Goal: Task Accomplishment & Management: Use online tool/utility

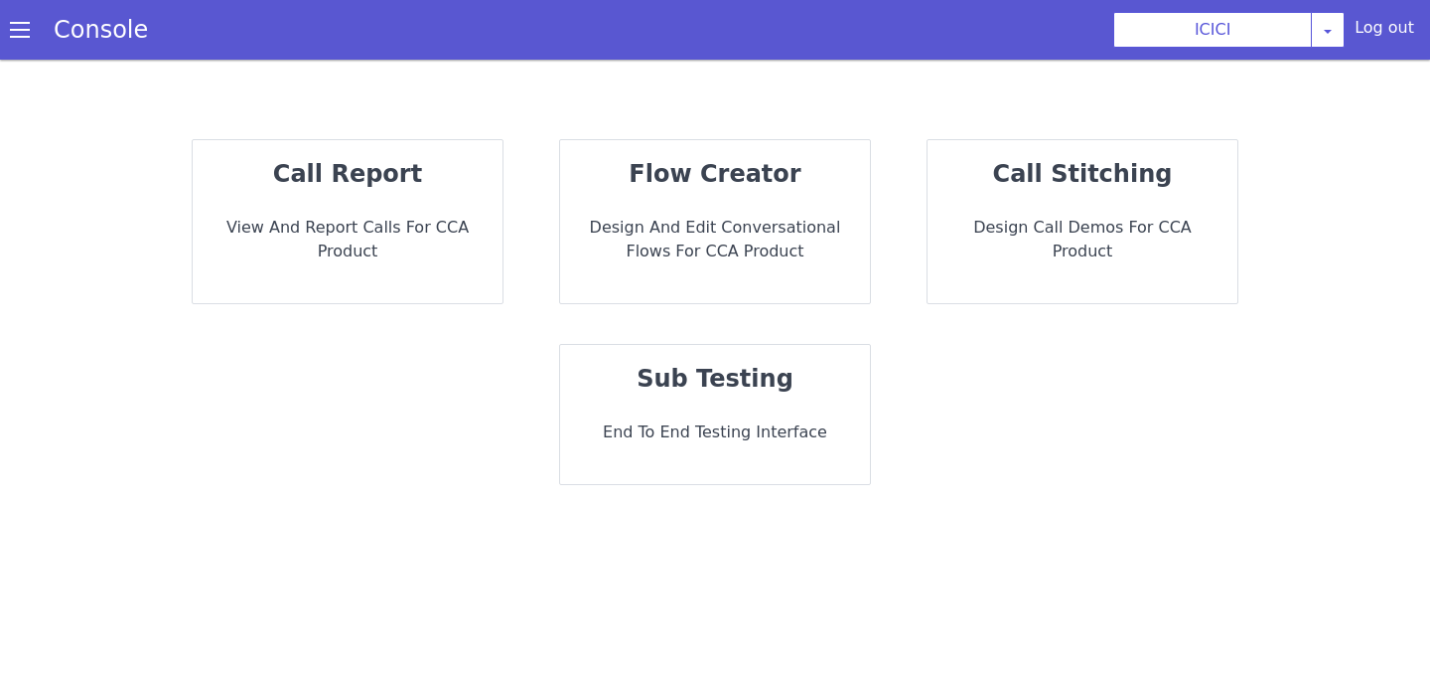
click at [746, 377] on strong "sub testing" at bounding box center [715, 379] width 157 height 28
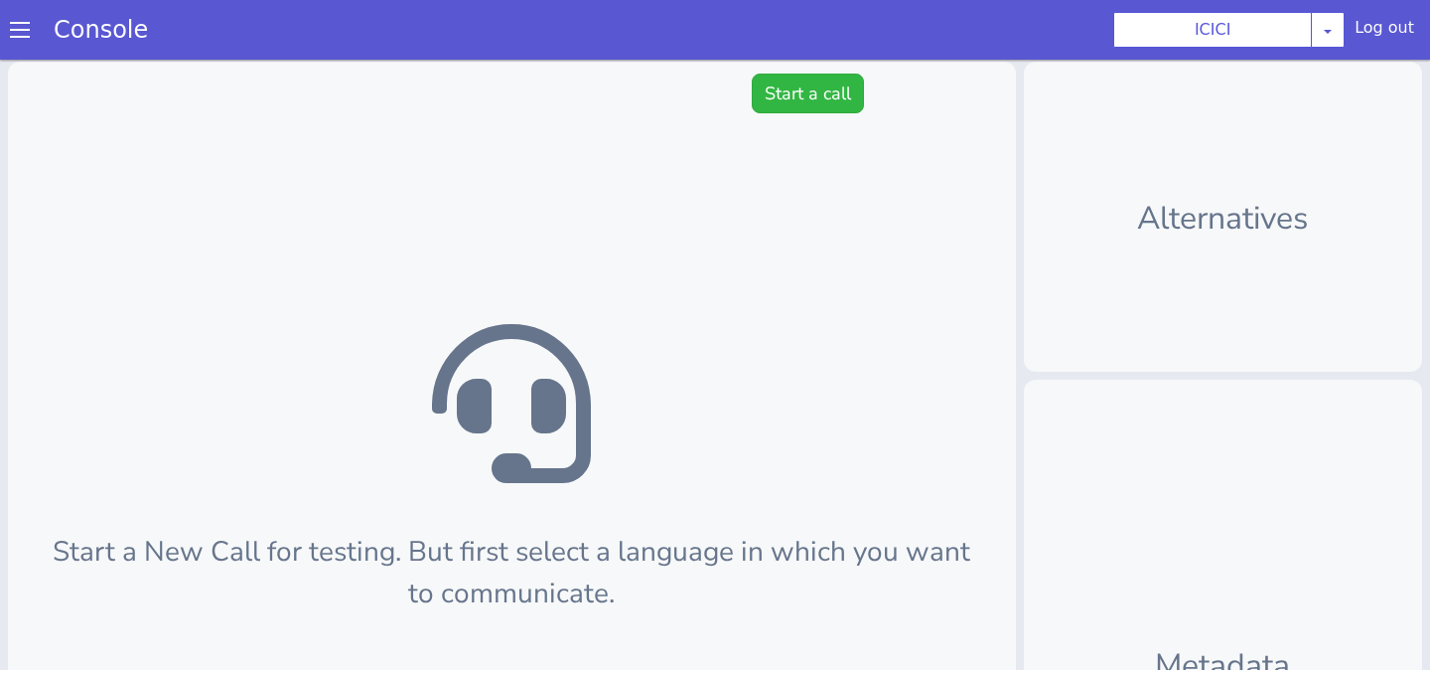
click at [815, 68] on div "Start a New Call for testing. But first select a language in which you want to …" at bounding box center [512, 535] width 1008 height 946
click at [818, 97] on button "Start a call" at bounding box center [808, 94] width 112 height 40
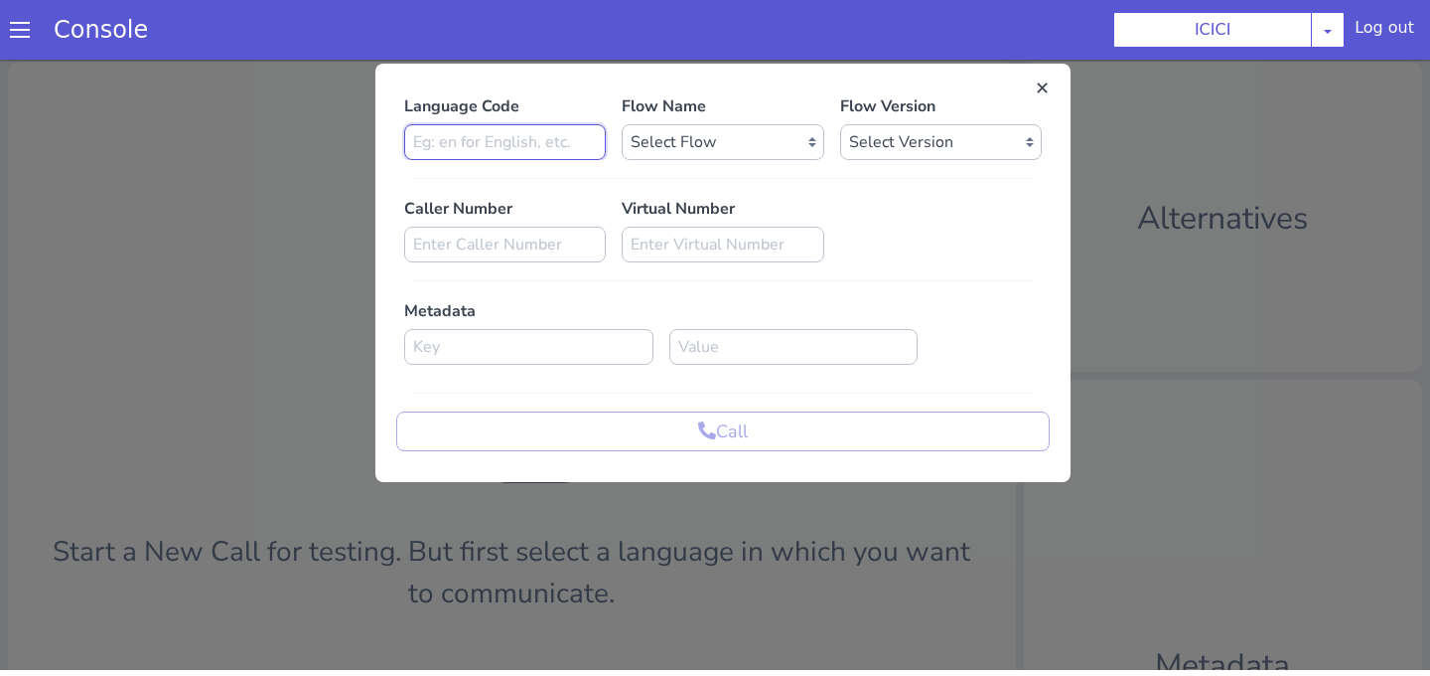
click at [561, 141] on input at bounding box center [505, 142] width 202 height 36
type input "en"
click at [646, 129] on select "Select Flow sachin_testing icici_test_import_1 icici_test icici_dummy infra_tes…" at bounding box center [723, 142] width 202 height 36
select select "7d19fcdd-f6d4-402b-a8d5-1257e19587a9"
click at [877, 114] on p "Flow Version" at bounding box center [941, 106] width 202 height 24
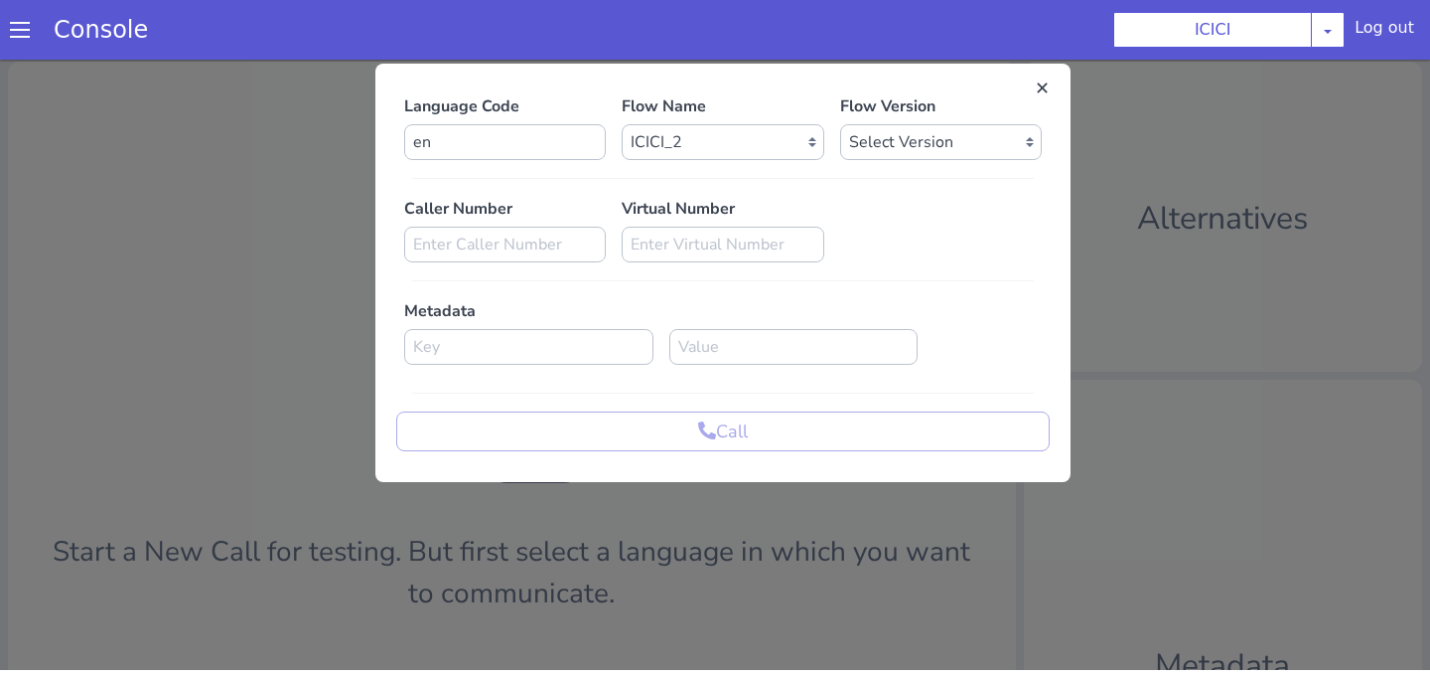
click at [877, 122] on div "Flow Version Select Version 0.2.0 0.1.10 0.1.9 0.1.8 0.1.7 0.1.6 0.1.5 0.1.4 0.…" at bounding box center [941, 127] width 218 height 66
click at [882, 151] on select "Select Version 0.2.0 0.1.10 0.1.9 0.1.8 0.1.7 0.1.6 0.1.5 0.1.4 0.1.3 0.1.2 0.1…" at bounding box center [941, 142] width 202 height 36
select select "0.2.0"
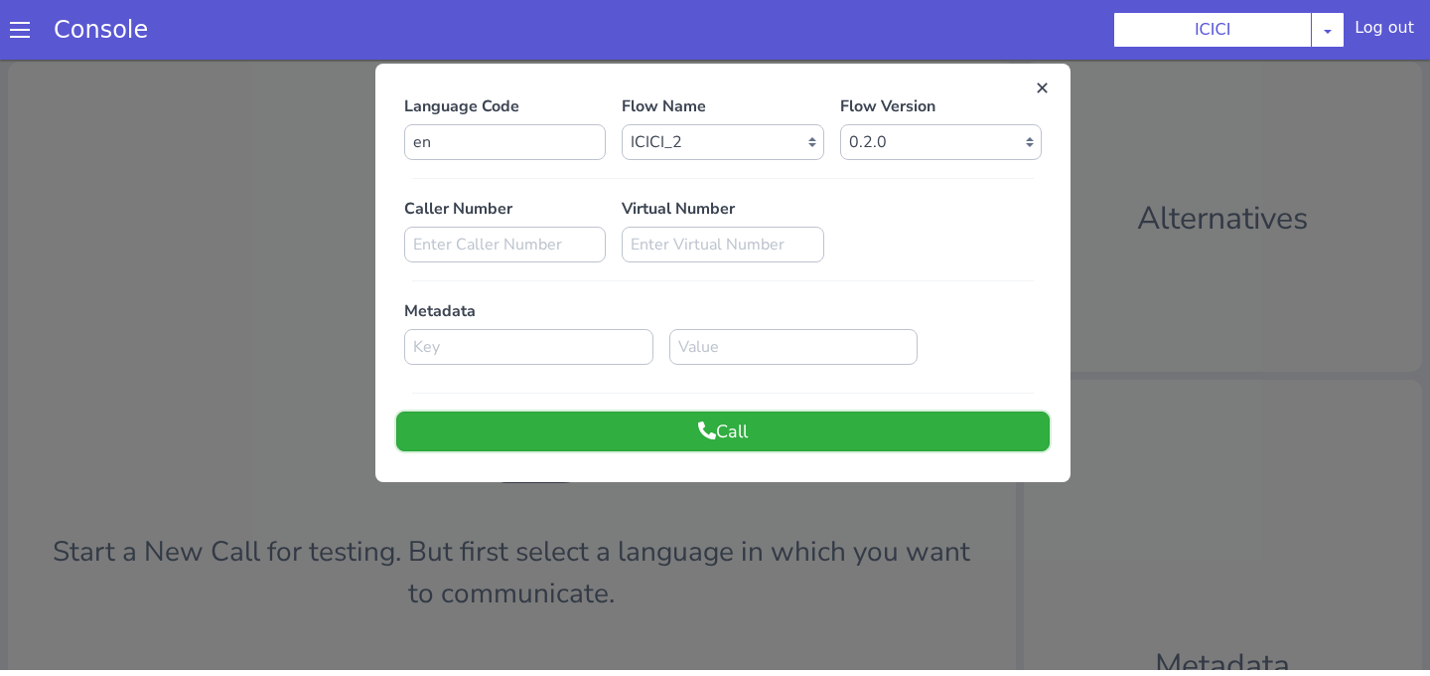
click at [753, 429] on button "Call" at bounding box center [723, 431] width 654 height 40
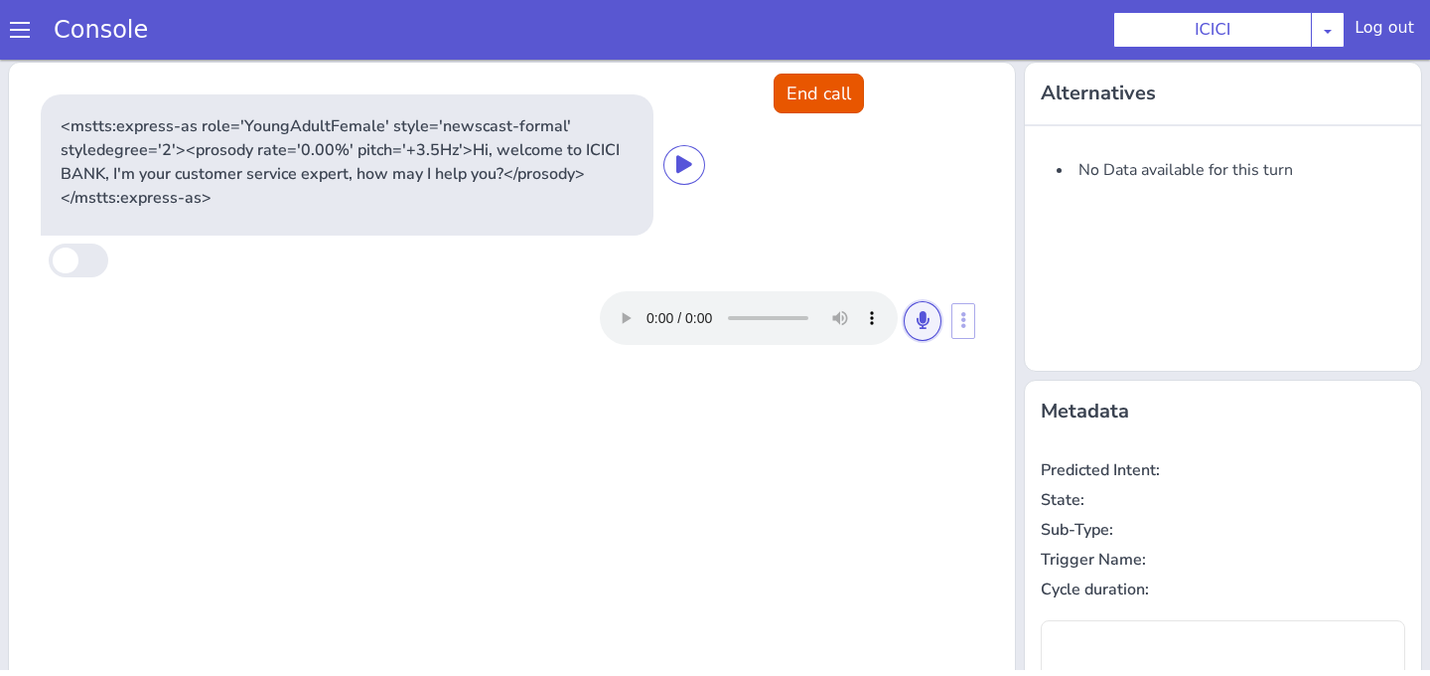
click at [914, 314] on button at bounding box center [923, 321] width 38 height 40
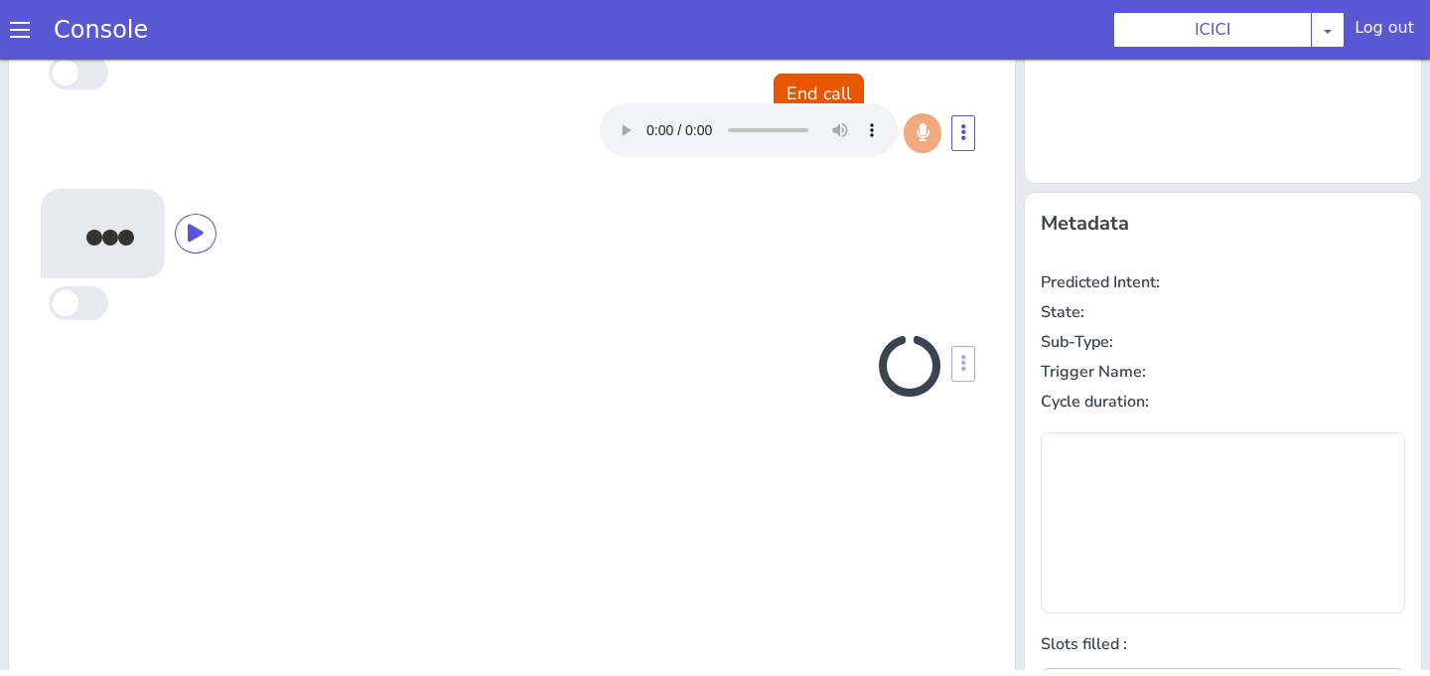
scroll to position [315, 0]
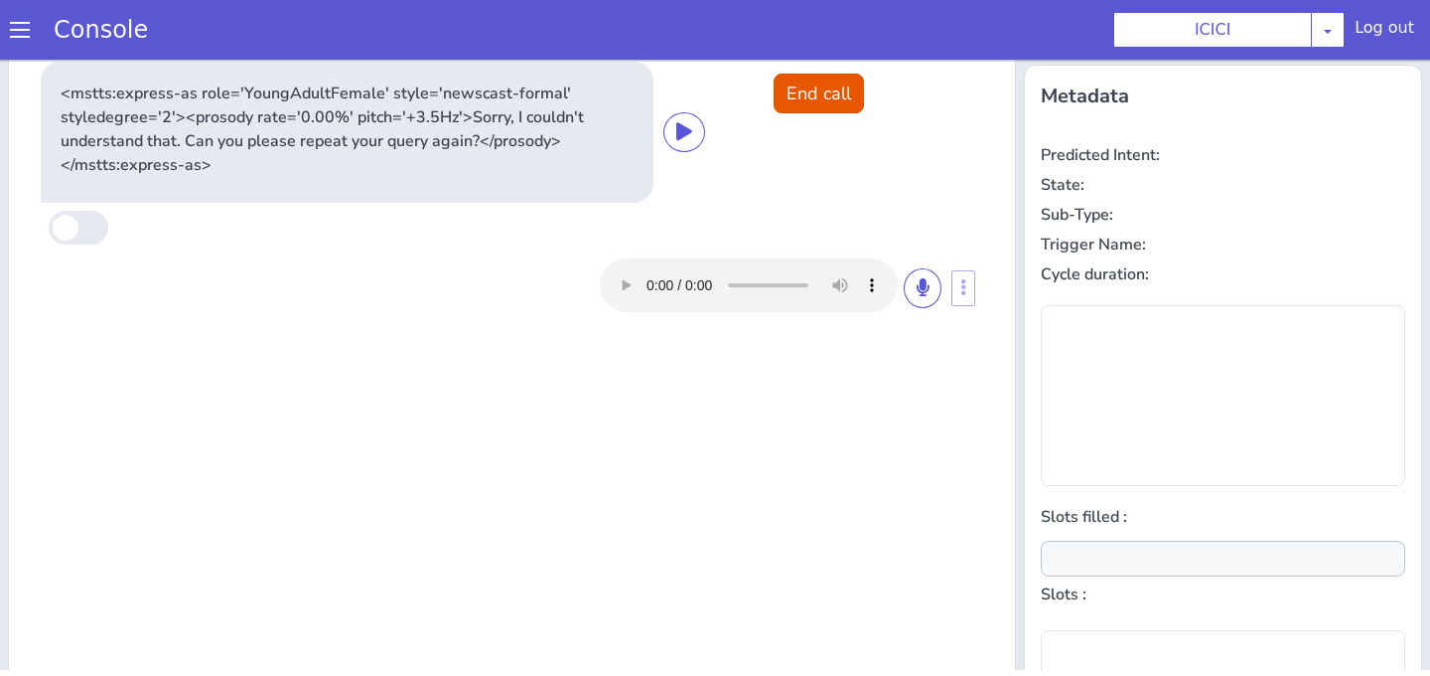
type input "null"
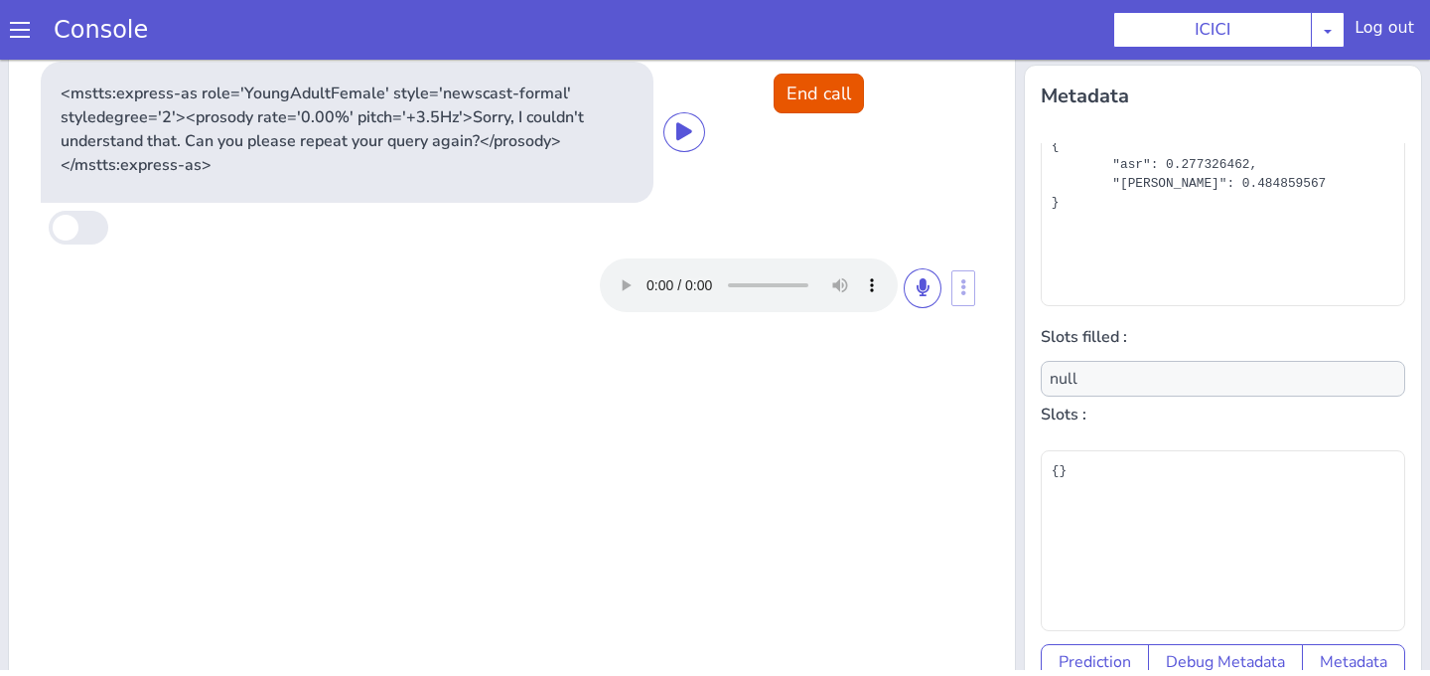
scroll to position [0, 0]
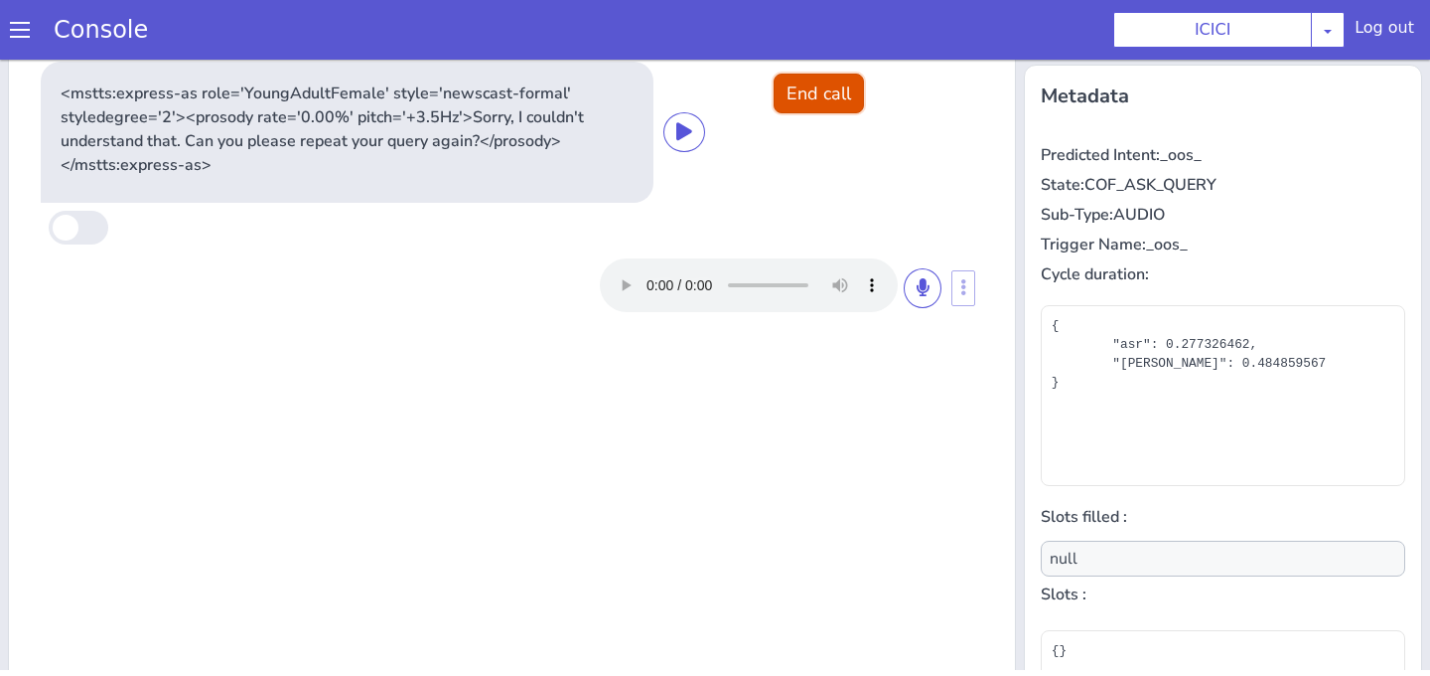
click at [831, 85] on button "End call" at bounding box center [819, 94] width 90 height 40
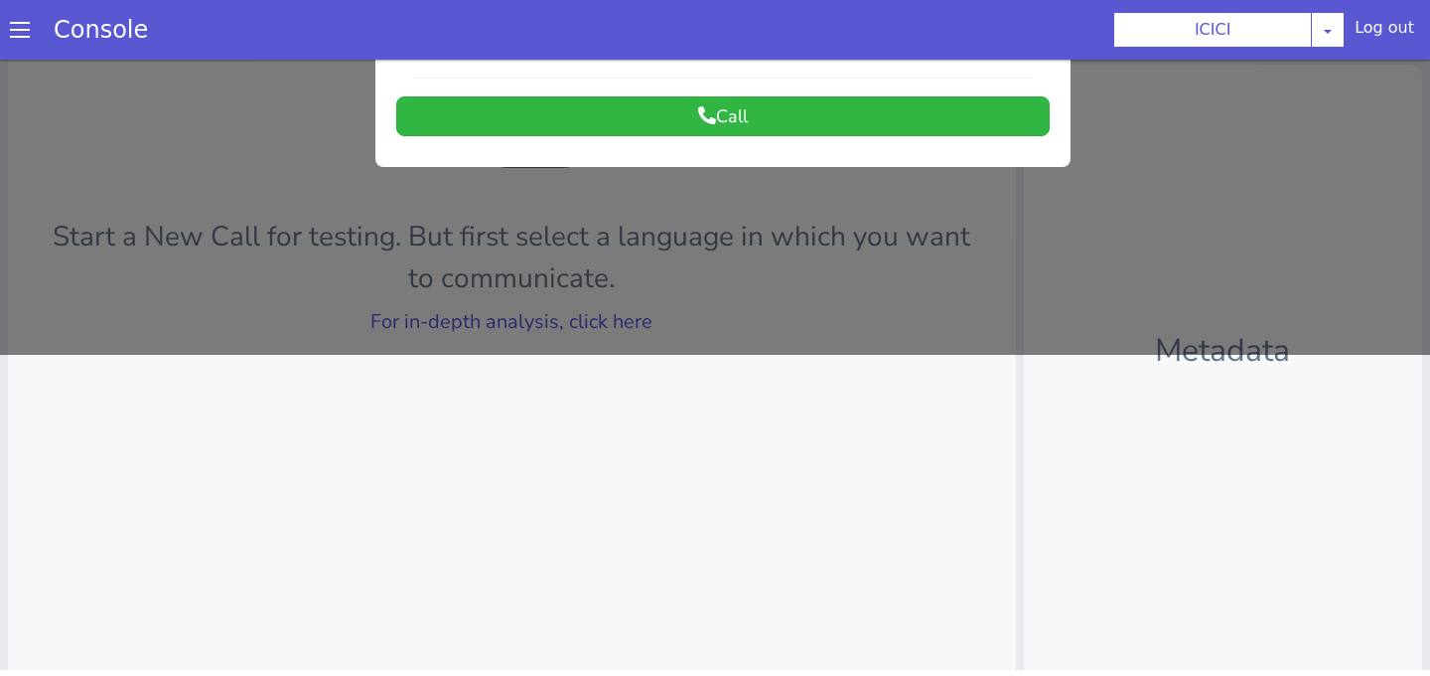
click at [704, 455] on div "Start a New Call for testing. But first select a language in which you want to …" at bounding box center [512, 220] width 1008 height 946
click at [681, 335] on div at bounding box center [715, 47] width 1430 height 616
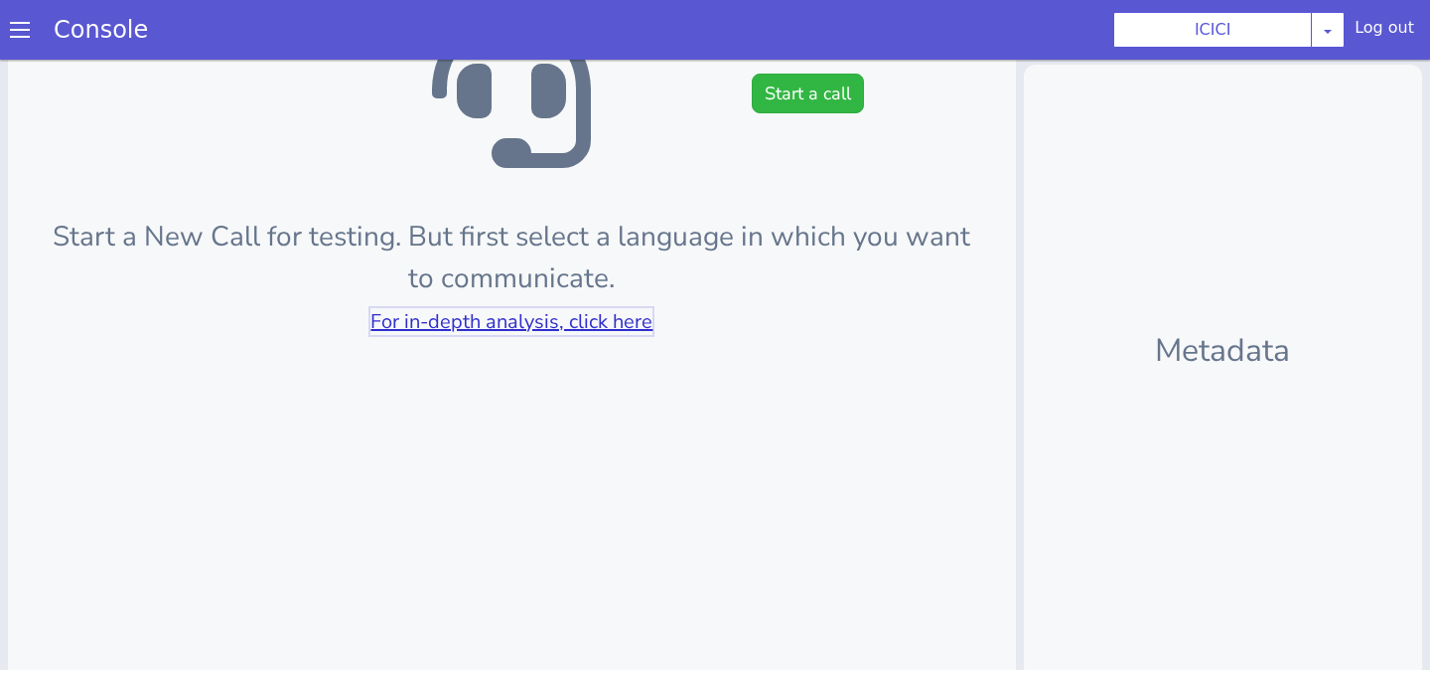
click at [626, 328] on link "For in-depth analysis, click here" at bounding box center [512, 321] width 282 height 27
click at [616, 316] on link "For in-depth analysis, click here" at bounding box center [512, 321] width 282 height 27
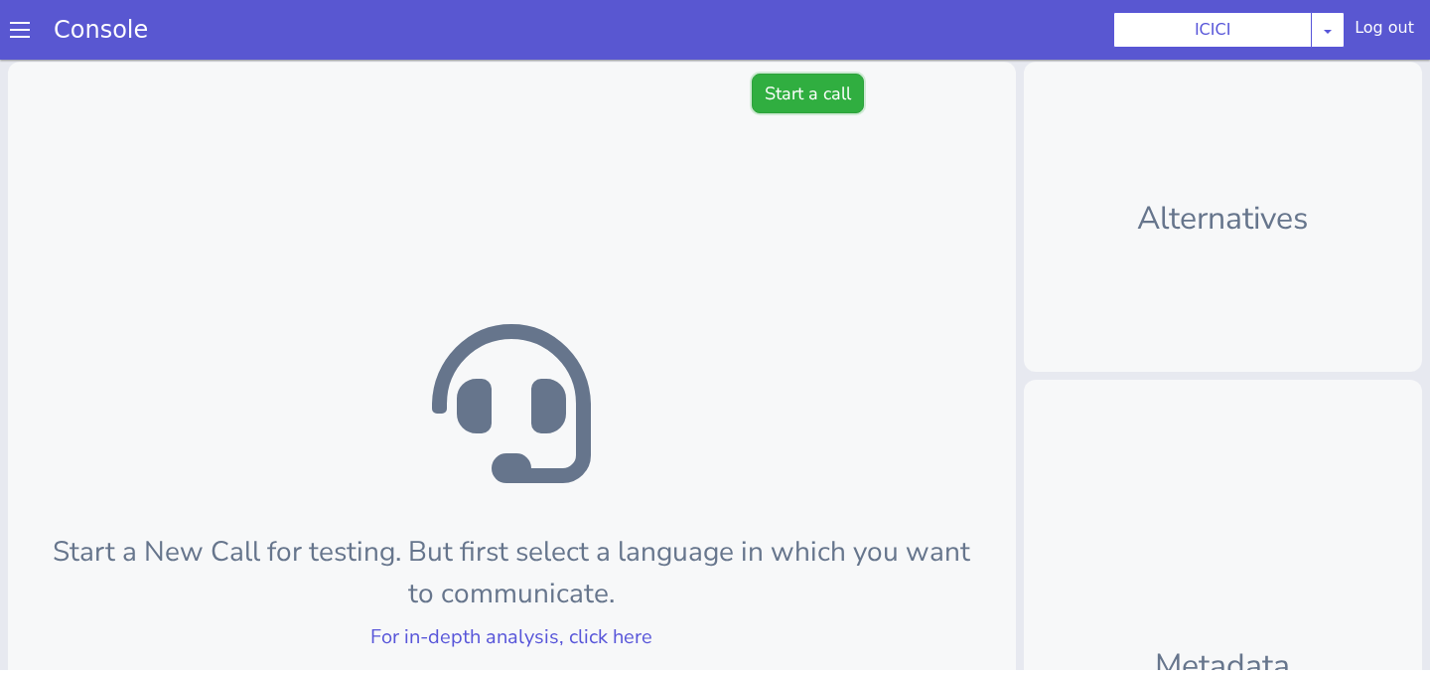
click at [804, 98] on button "Start a call" at bounding box center [808, 94] width 112 height 40
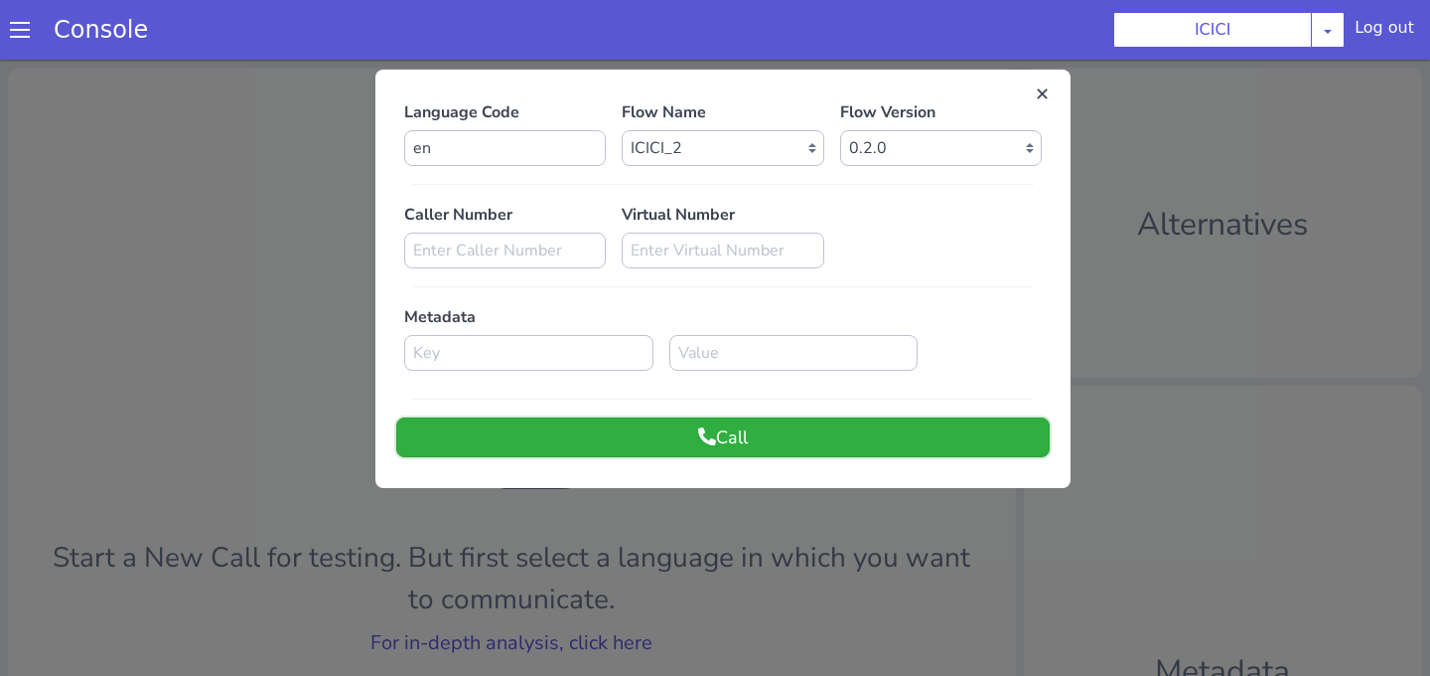
click at [733, 421] on button "Call" at bounding box center [723, 437] width 654 height 40
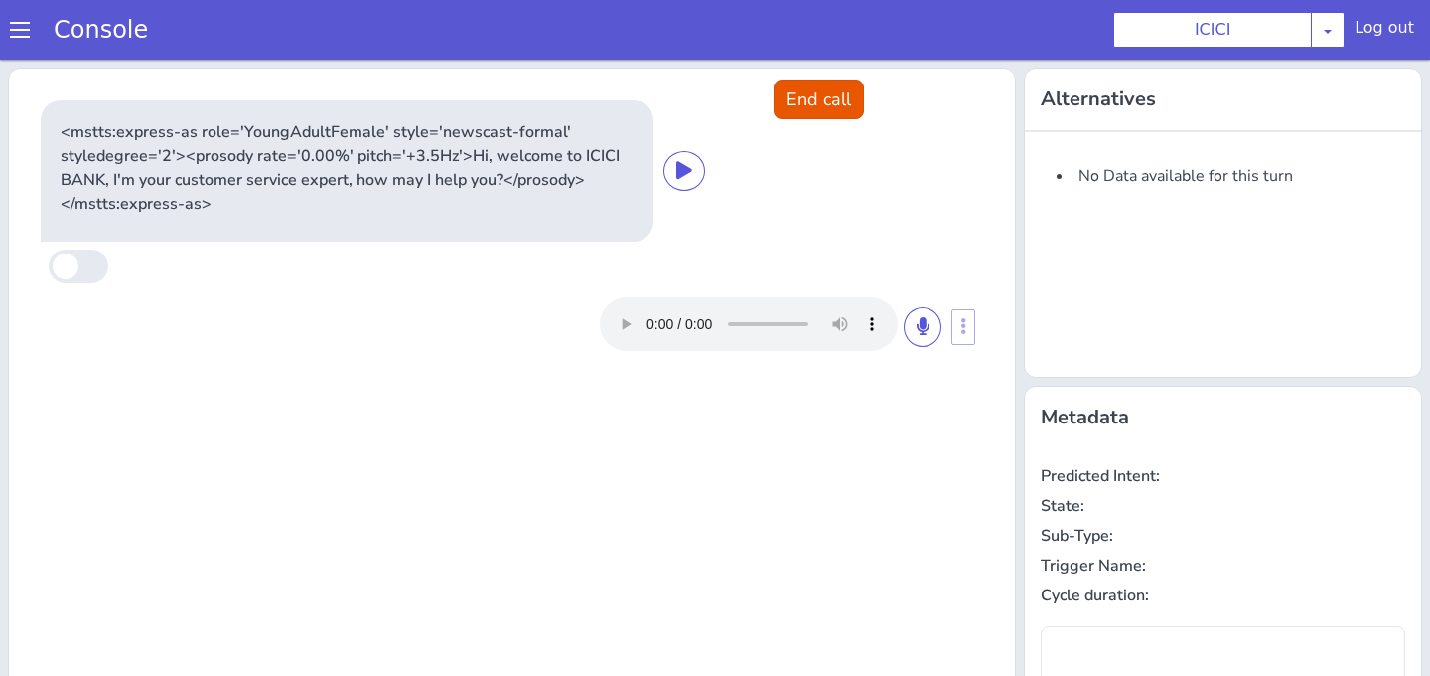
click at [942, 319] on div at bounding box center [788, 324] width 376 height 54
click at [927, 325] on icon at bounding box center [923, 326] width 12 height 18
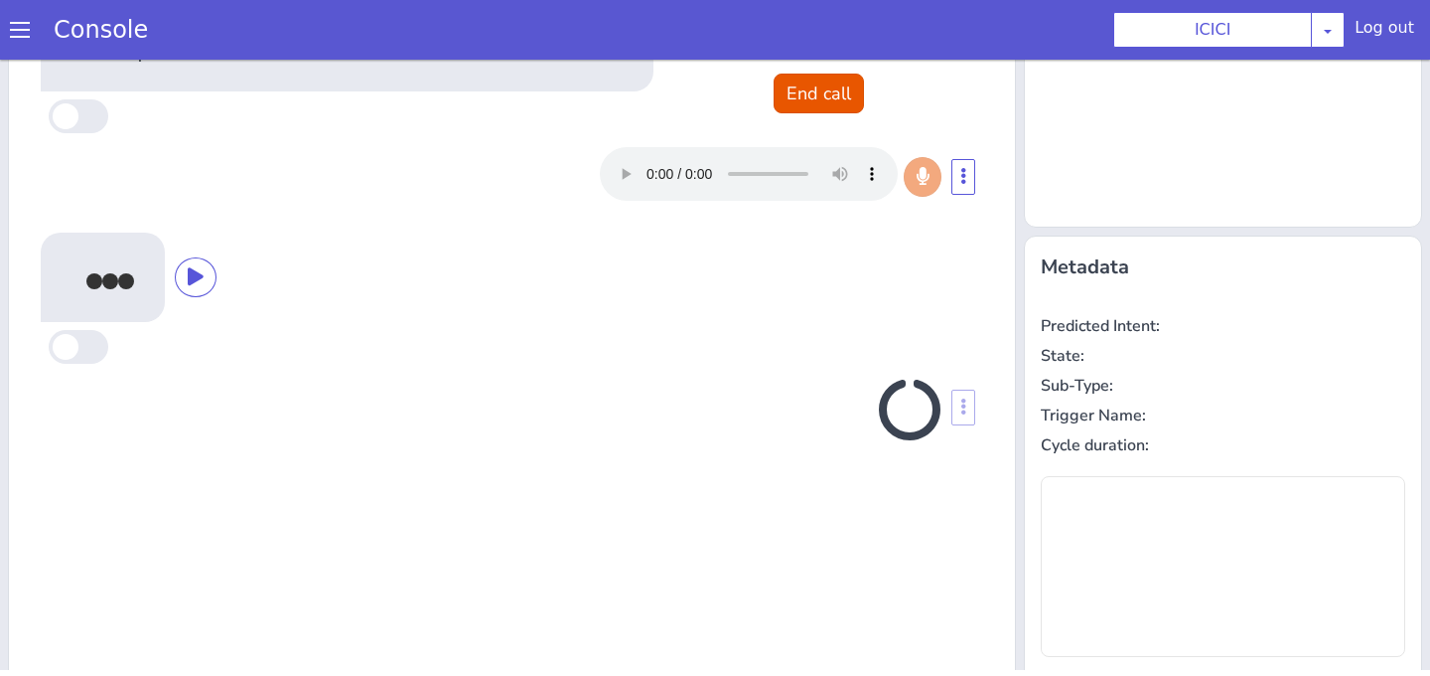
scroll to position [315, 0]
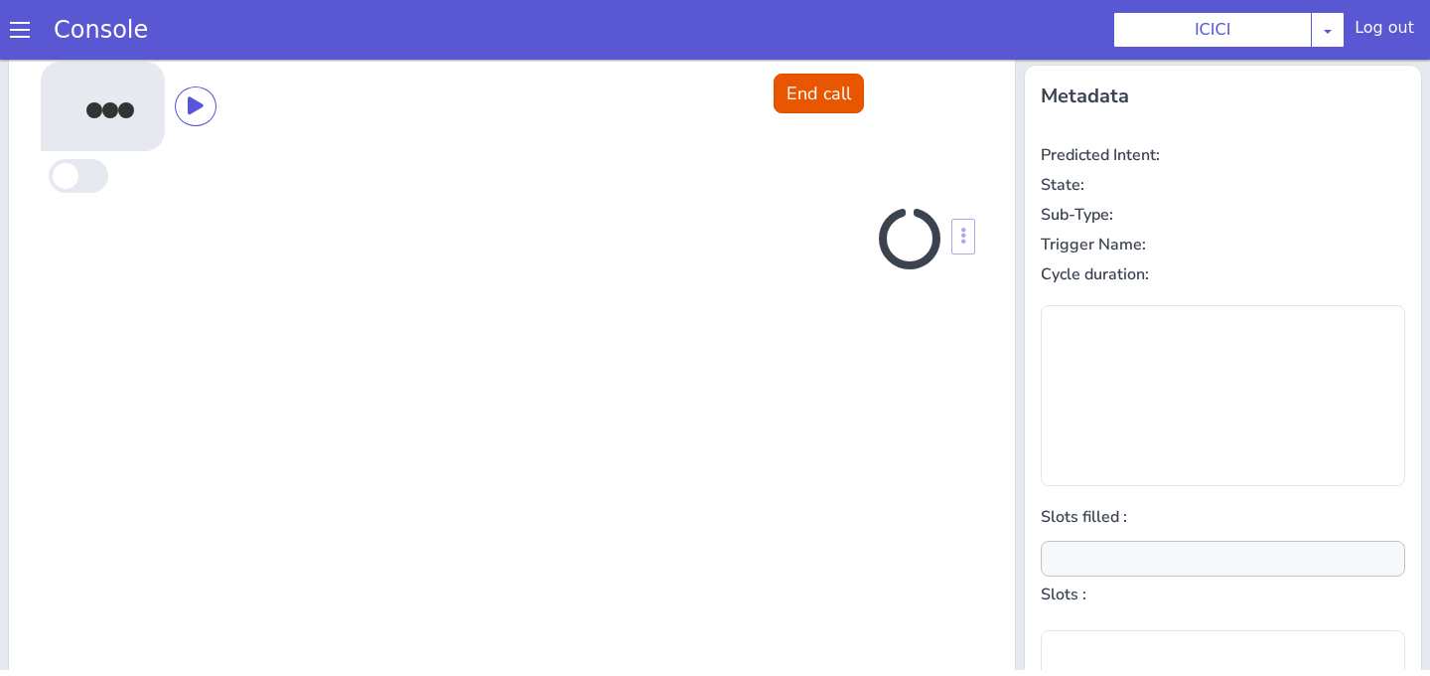
type input "null"
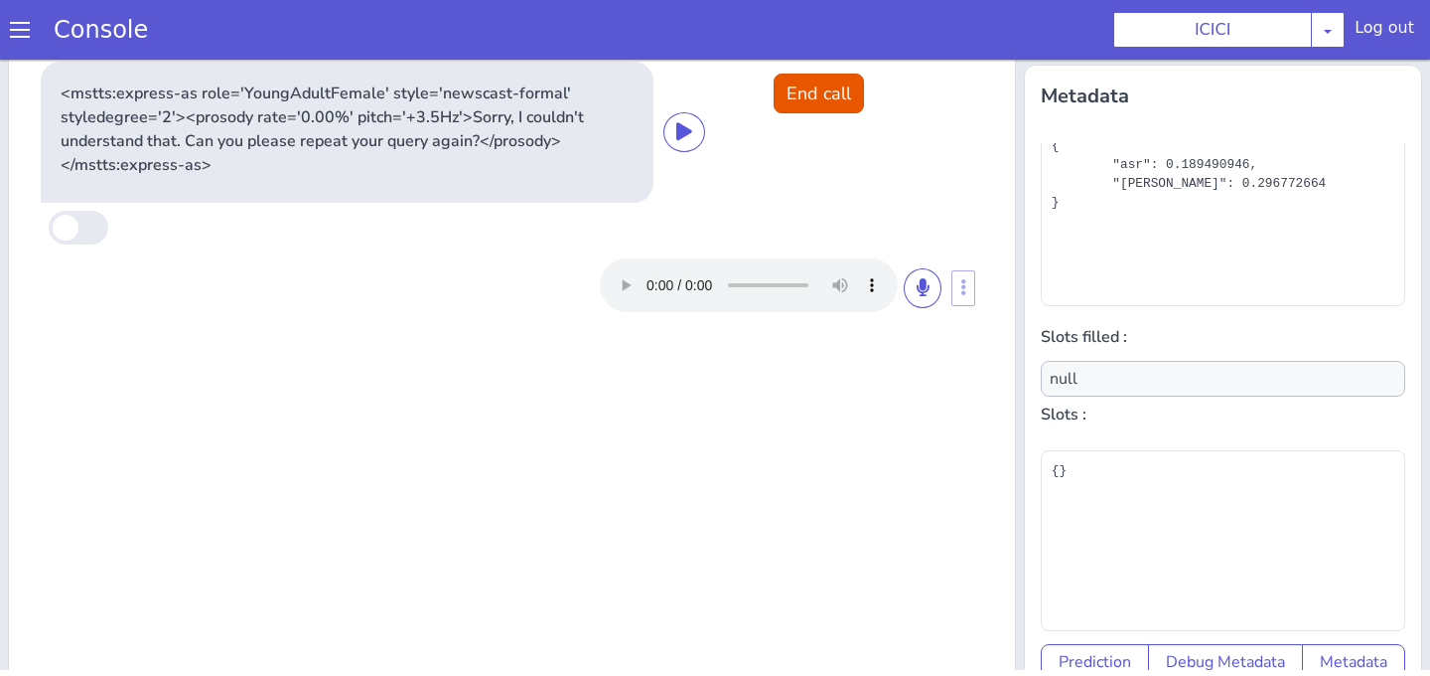
scroll to position [0, 0]
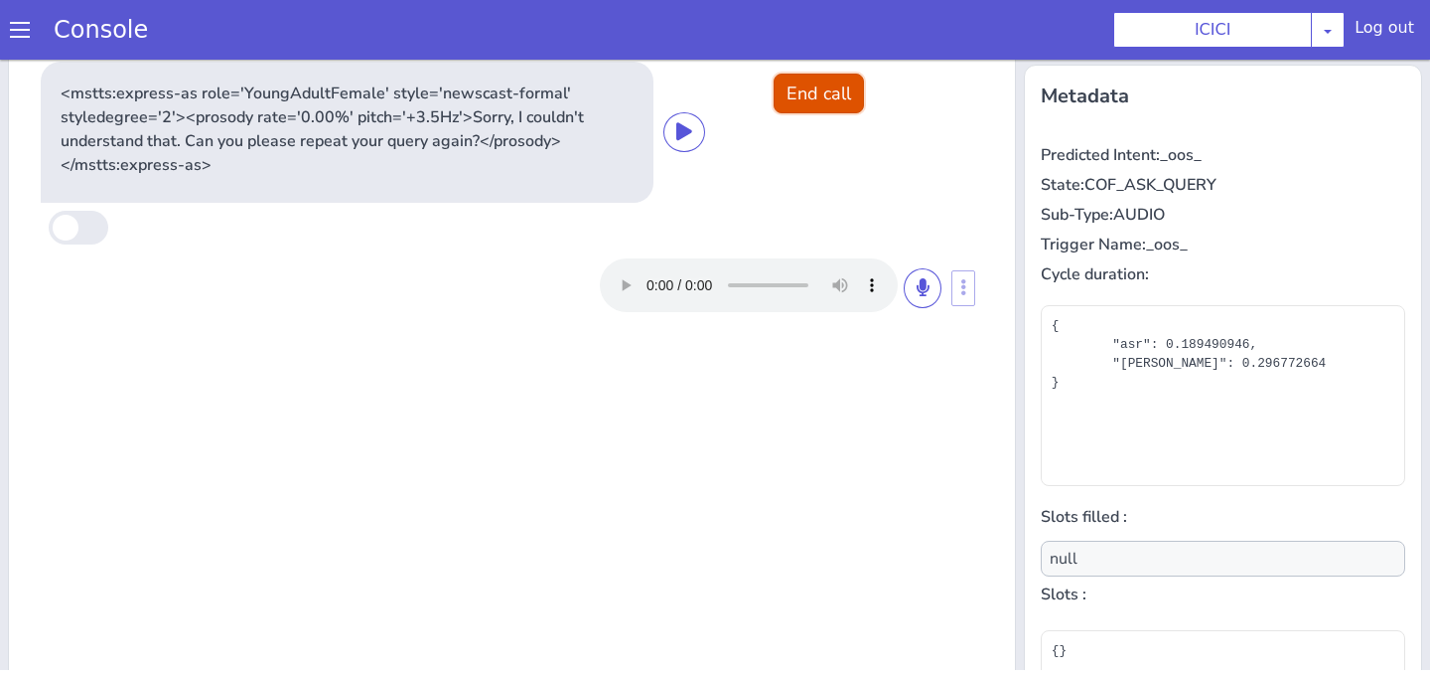
click at [834, 90] on button "End call" at bounding box center [819, 94] width 90 height 40
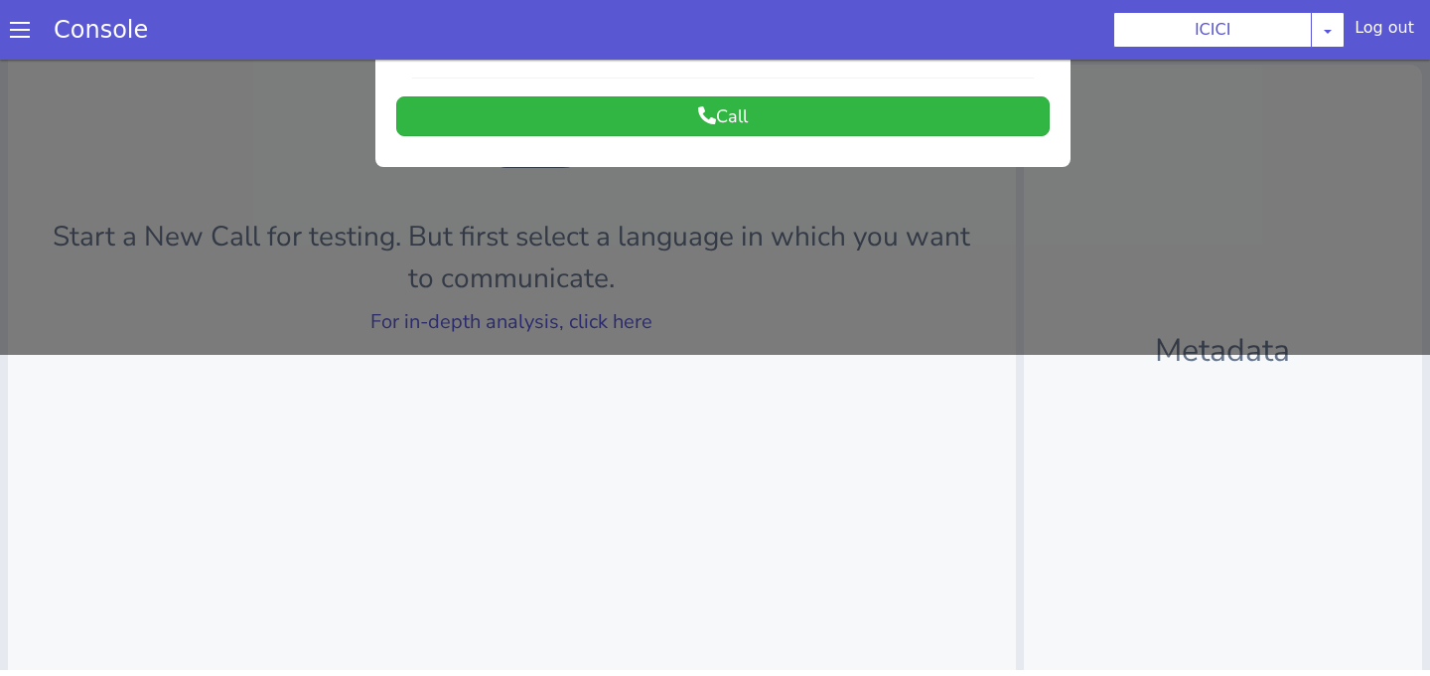
click at [660, 303] on div at bounding box center [715, 47] width 1430 height 616
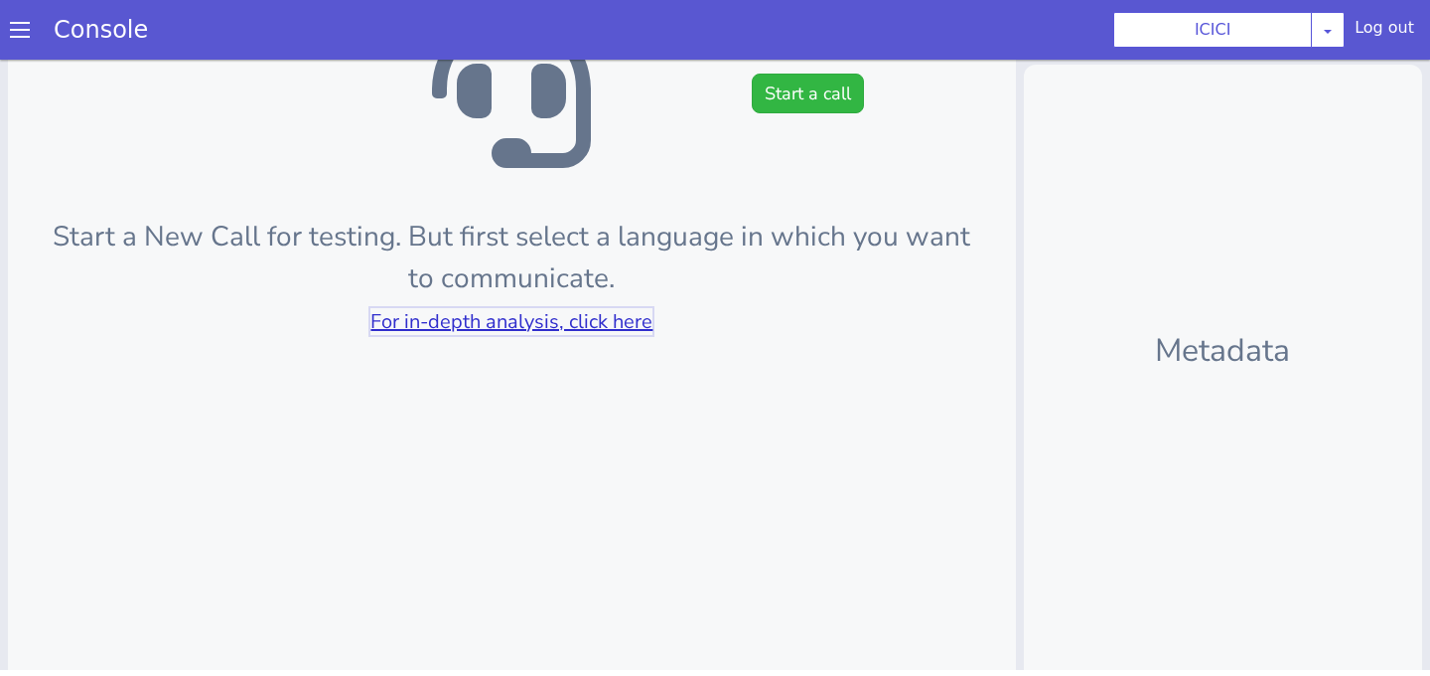
click at [600, 329] on link "For in-depth analysis, click here" at bounding box center [512, 321] width 282 height 27
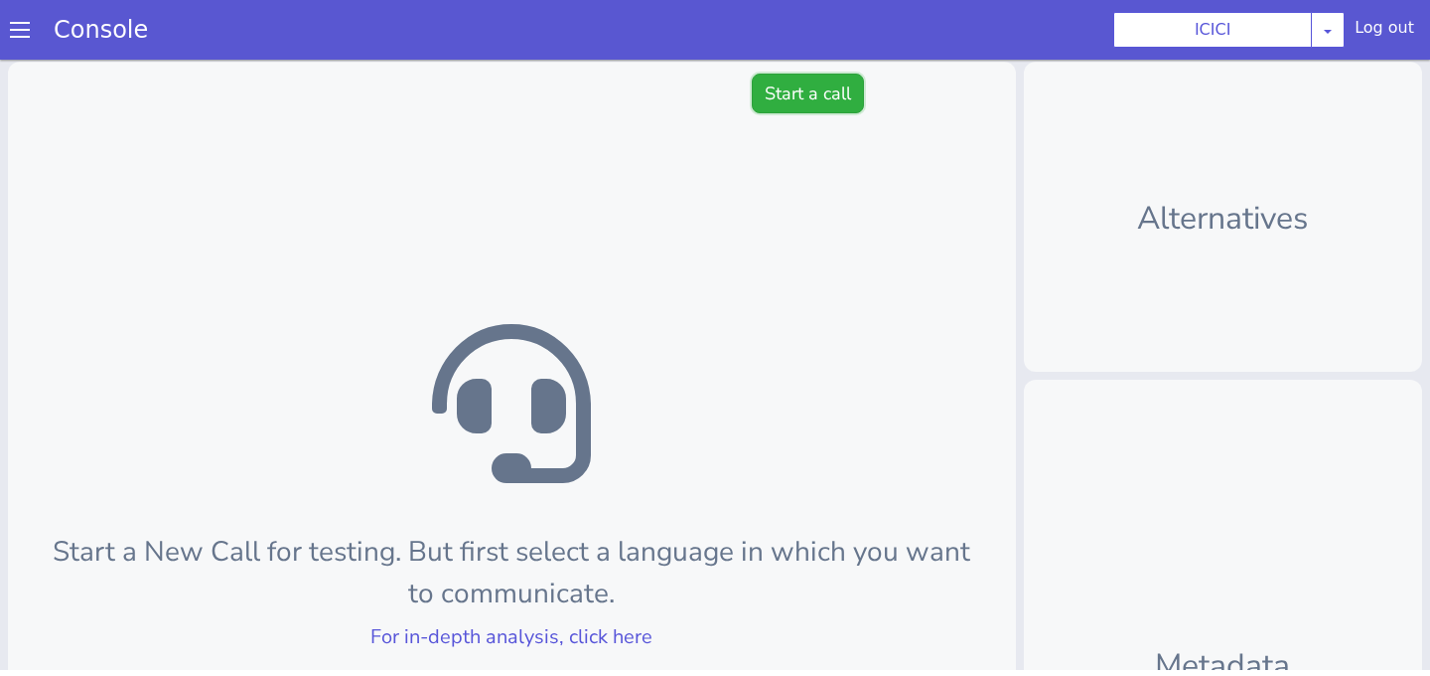
click at [821, 102] on button "Start a call" at bounding box center [808, 94] width 112 height 40
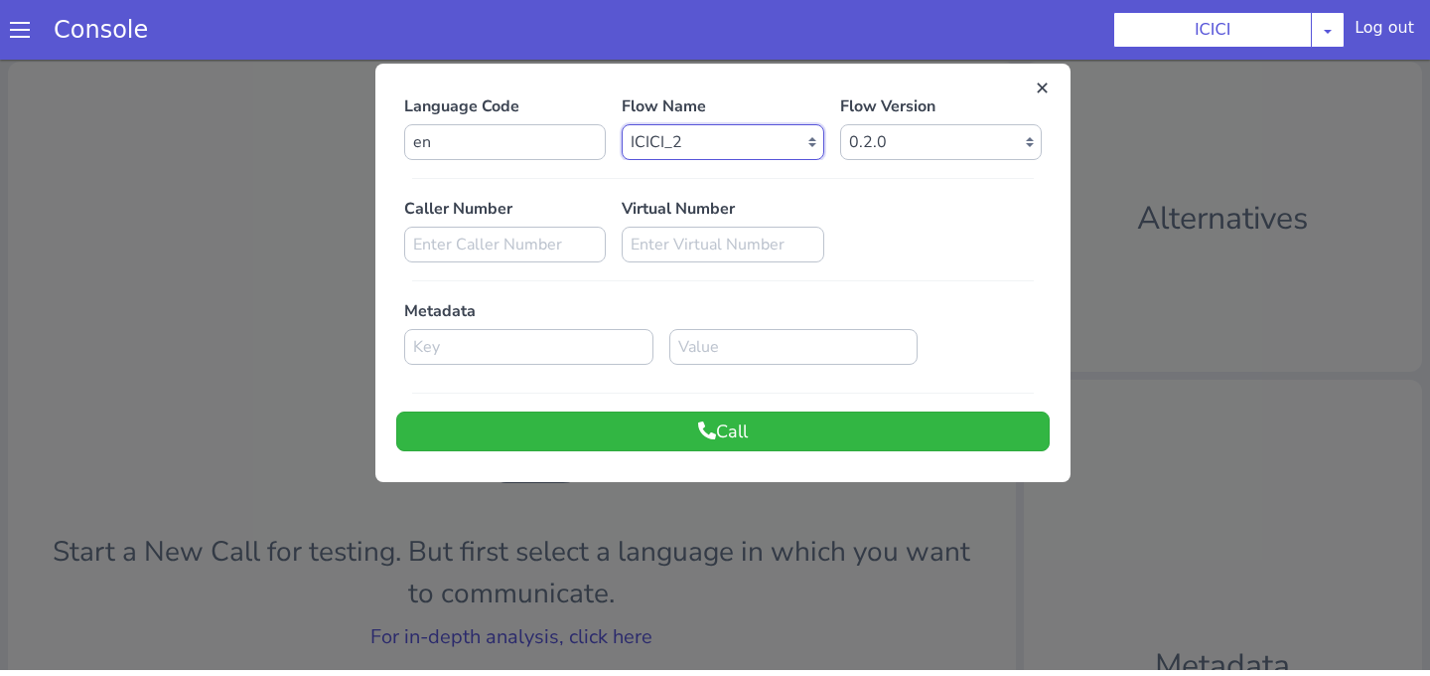
click at [684, 147] on select "Select Flow sachin_testing icici_test_import_1 icici_test icici_dummy infra_tes…" at bounding box center [723, 142] width 202 height 36
select select "b03a4faf-32c3-4c7e-b817-7f3662e43ade"
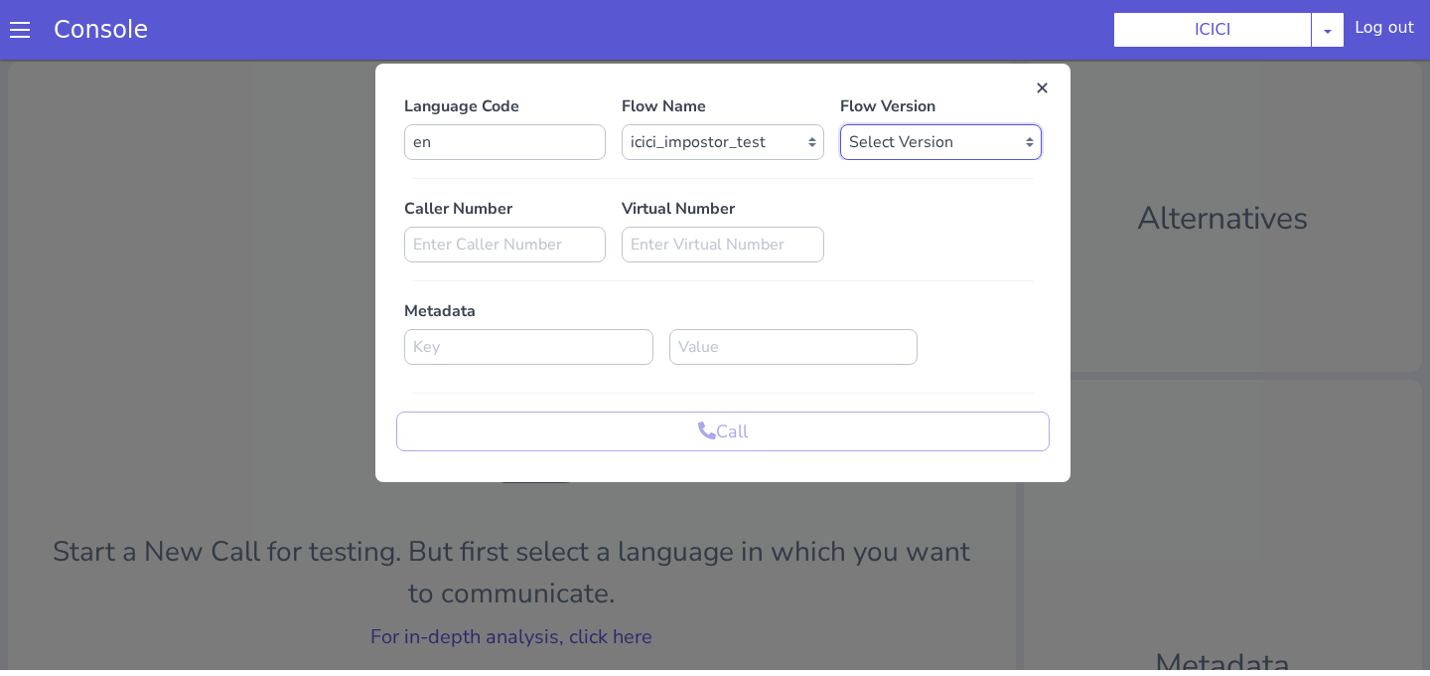
click at [855, 141] on select "Select Version 0.0.48 0.0.47 0.0.46 0.0.45 0.0.44 0.0.43 0.0.42 0.0.41 0.0.40 0…" at bounding box center [941, 142] width 202 height 36
select select "0.0.48"
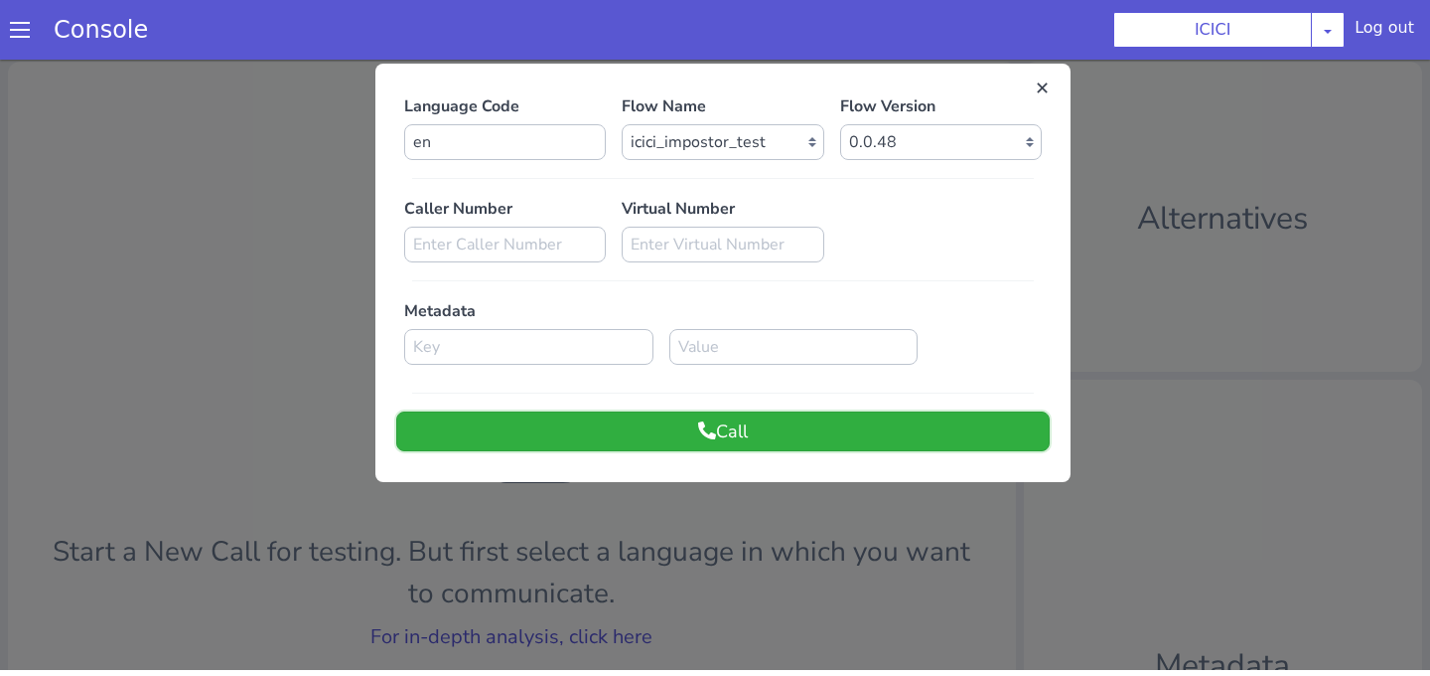
click at [797, 431] on button "Call" at bounding box center [723, 431] width 654 height 40
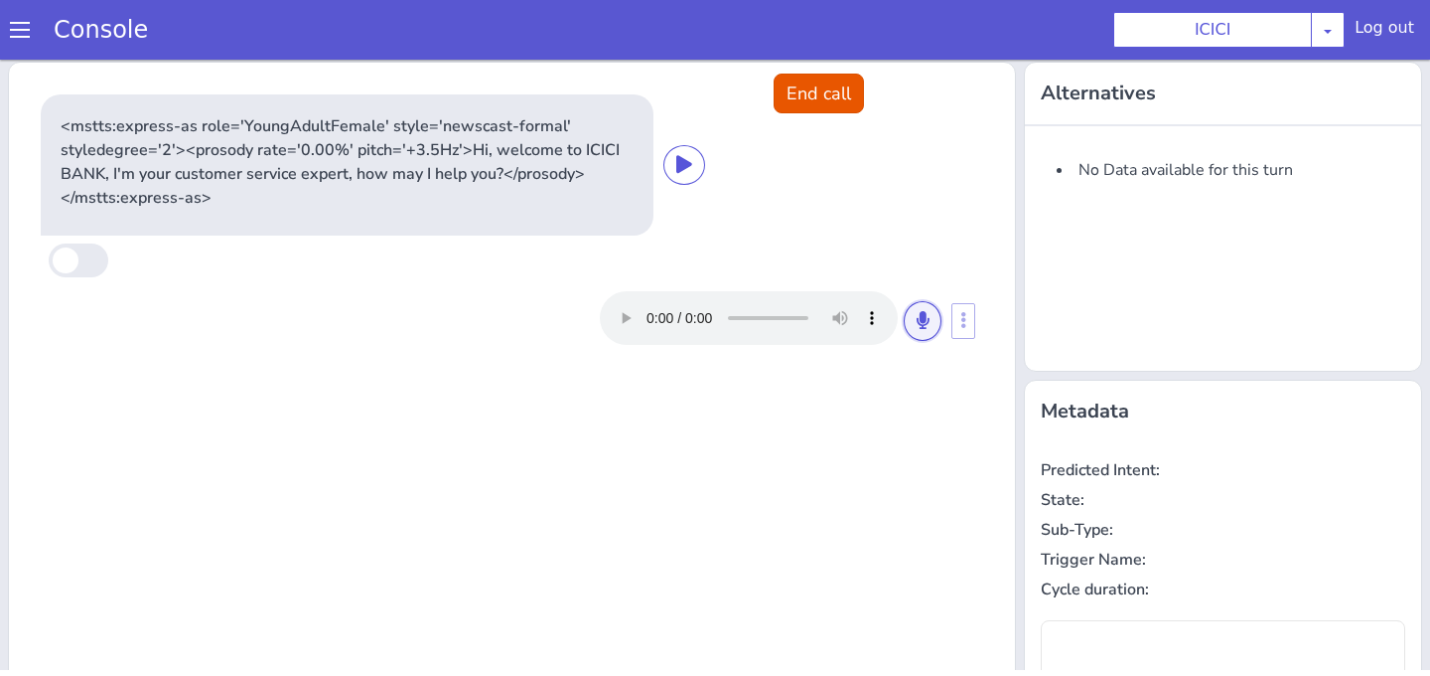
click at [913, 329] on button at bounding box center [923, 321] width 38 height 40
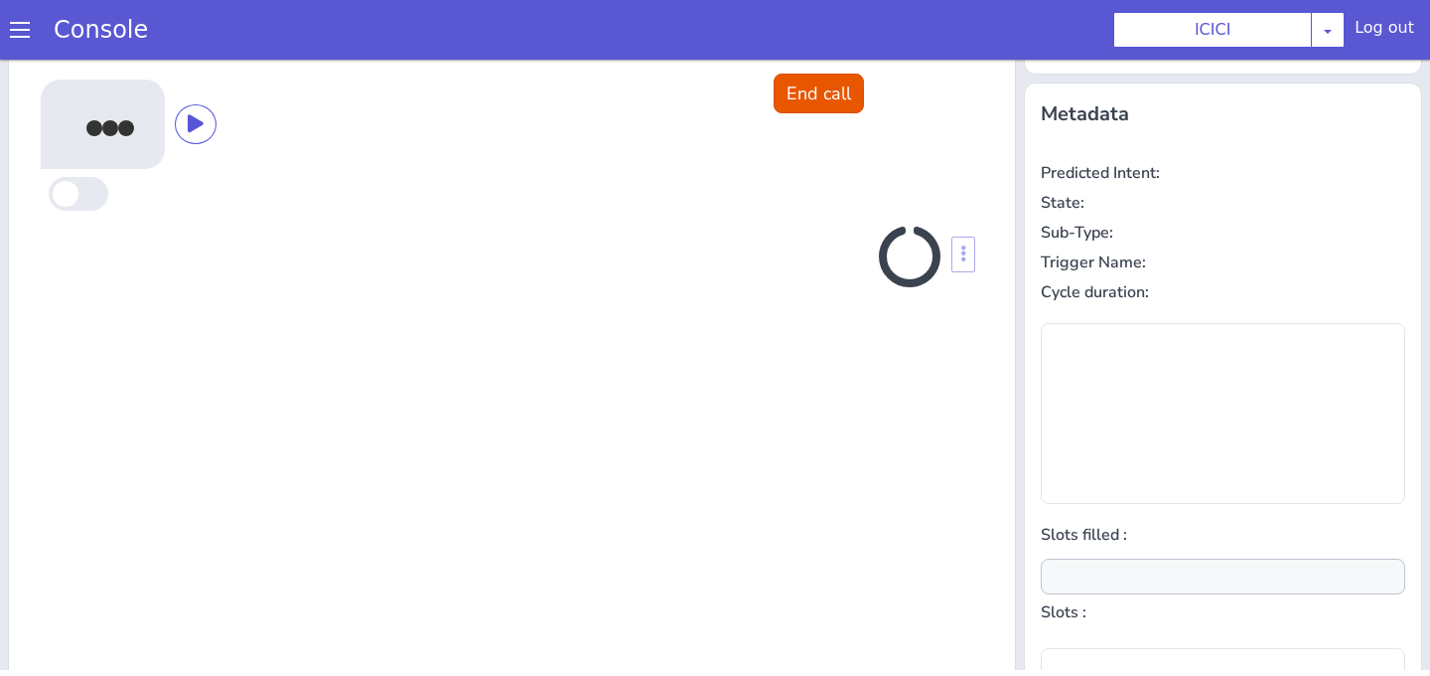
scroll to position [315, 0]
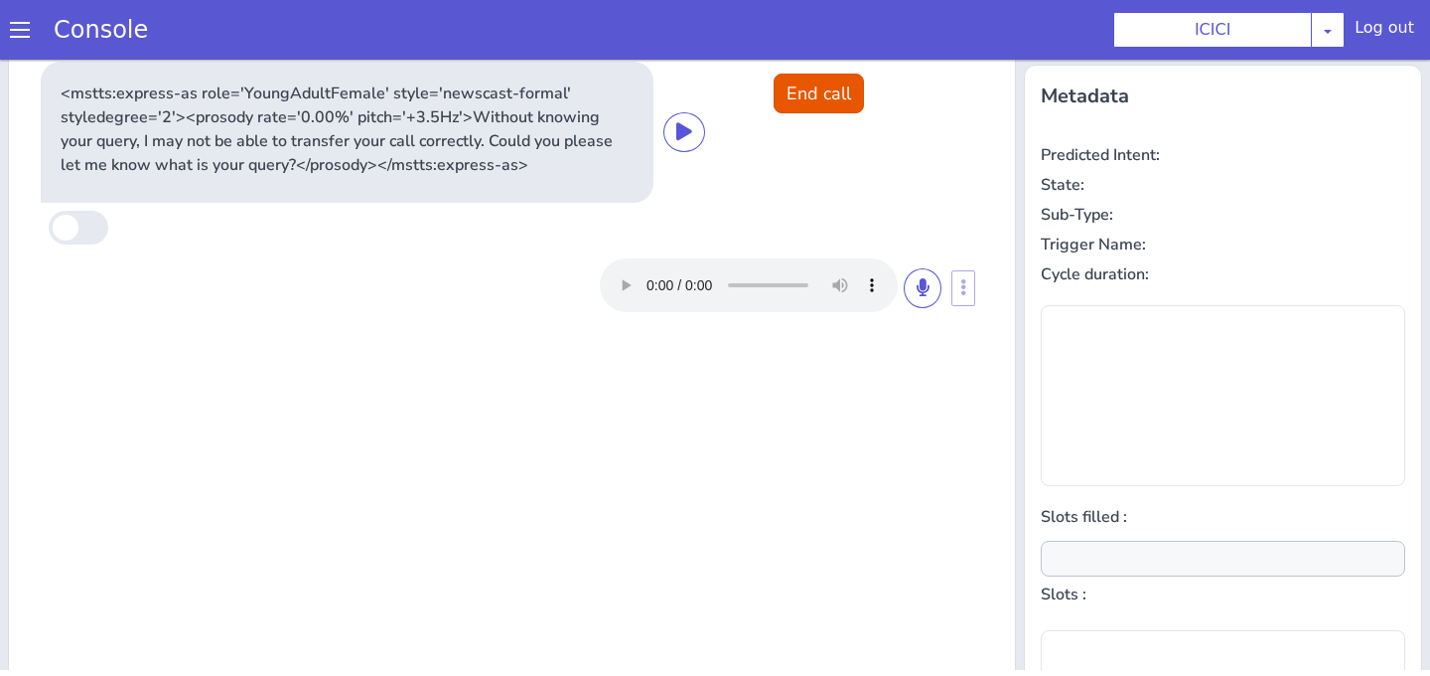
type input "null"
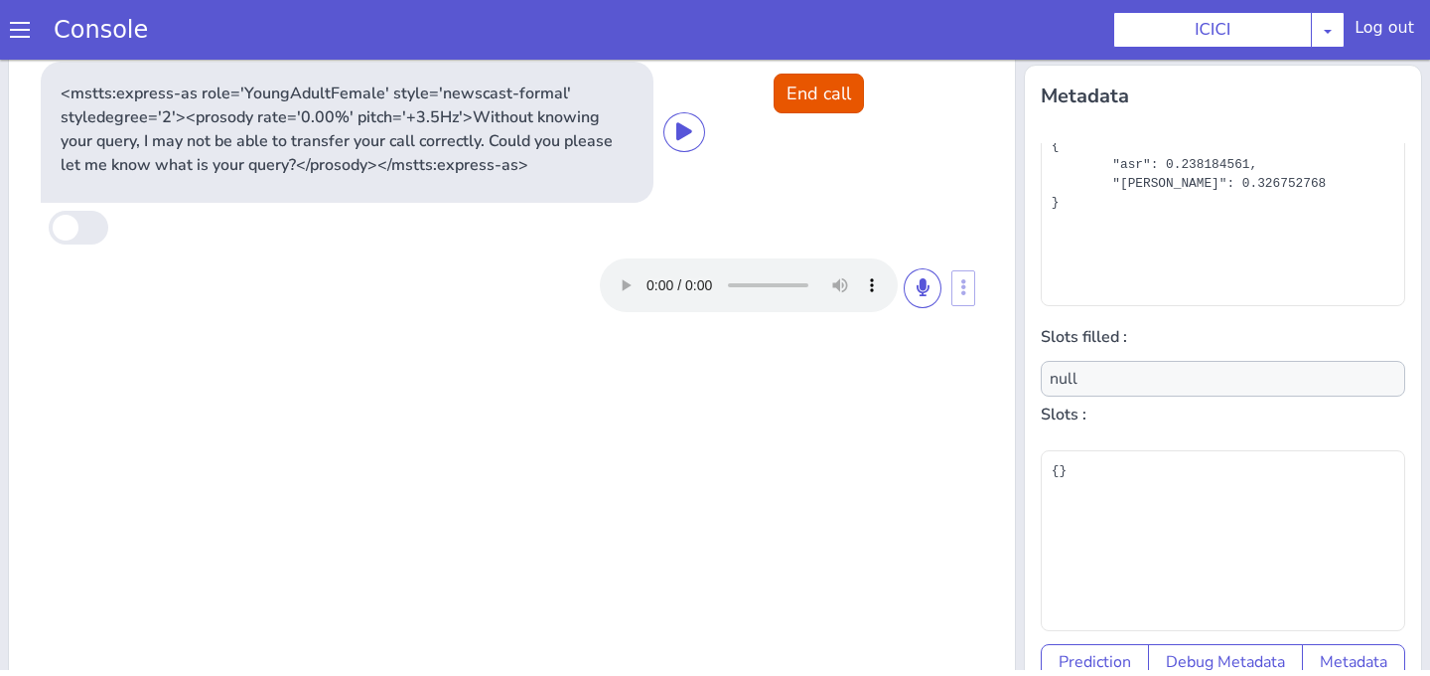
scroll to position [0, 0]
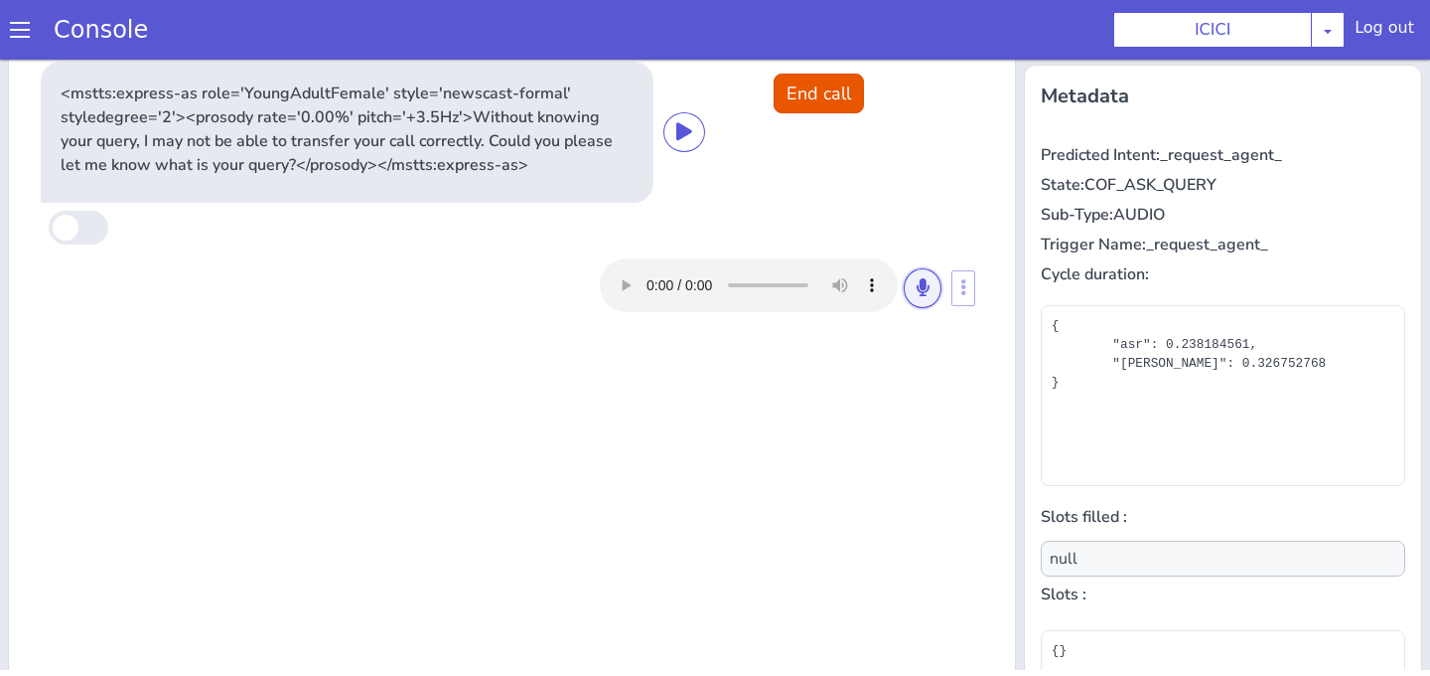
click at [926, 288] on icon at bounding box center [923, 287] width 12 height 18
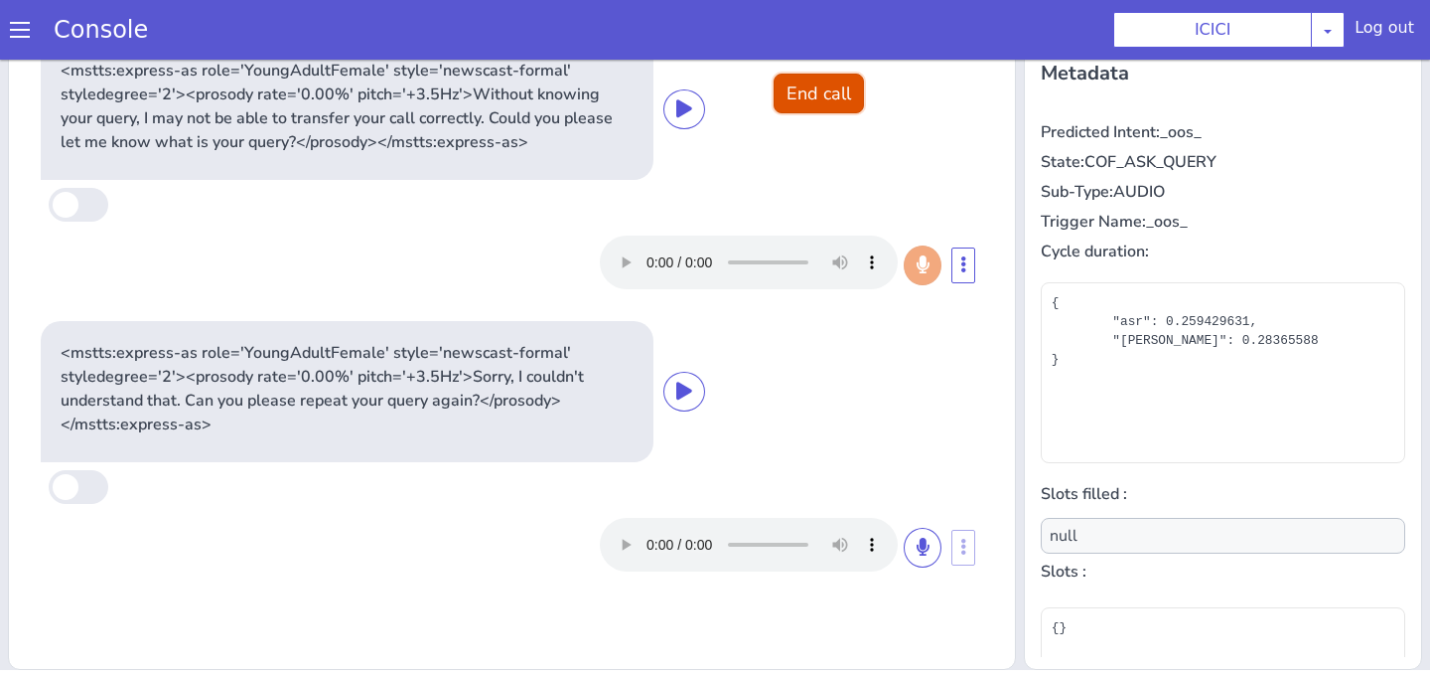
click at [841, 105] on button "End call" at bounding box center [819, 94] width 90 height 40
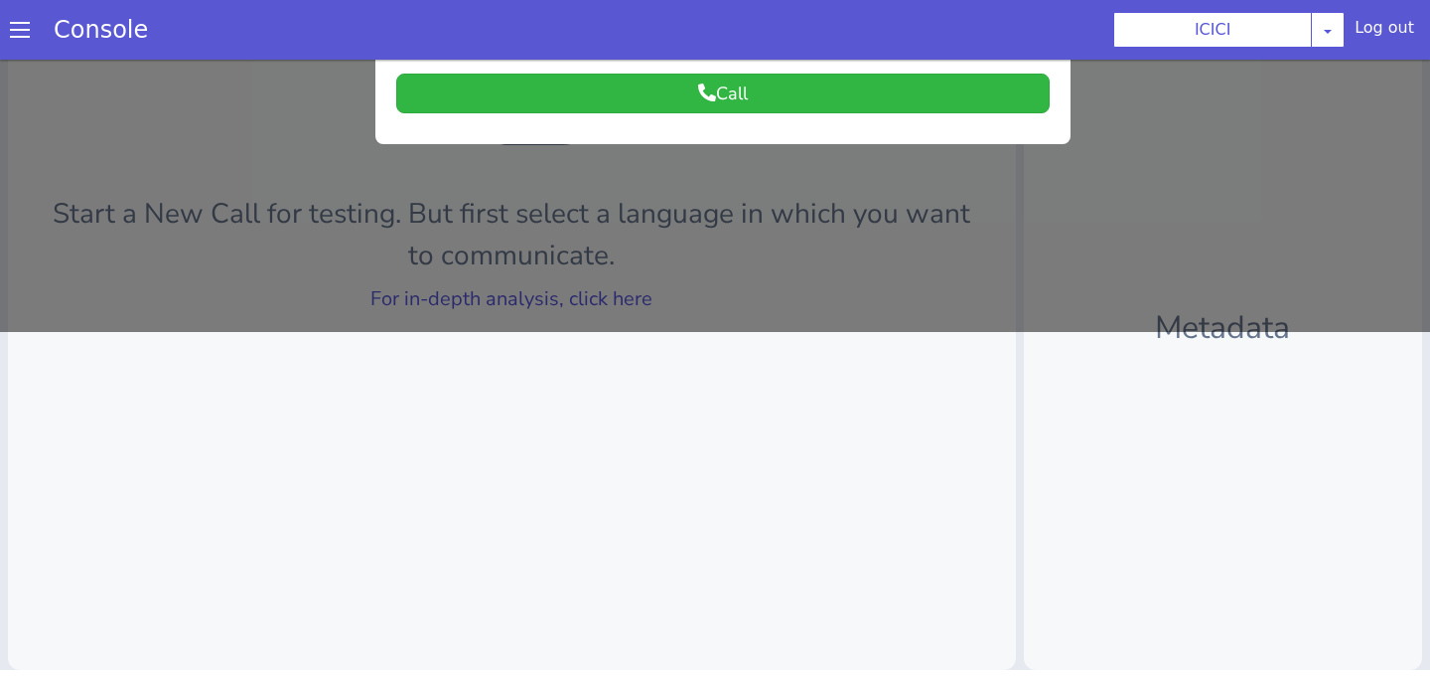
click at [677, 314] on div at bounding box center [715, 24] width 1430 height 616
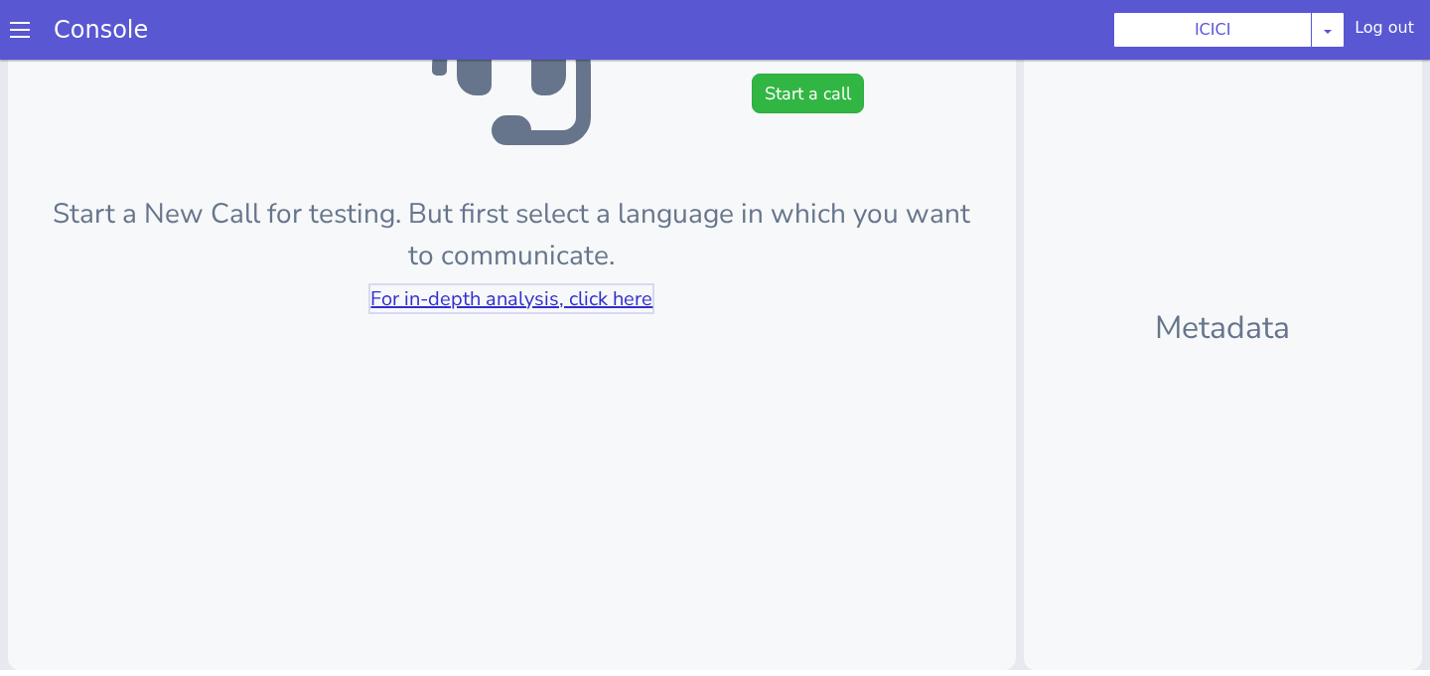
click at [603, 307] on link "For in-depth analysis, click here" at bounding box center [512, 298] width 282 height 27
click at [801, 91] on button "Start a call" at bounding box center [808, 94] width 112 height 40
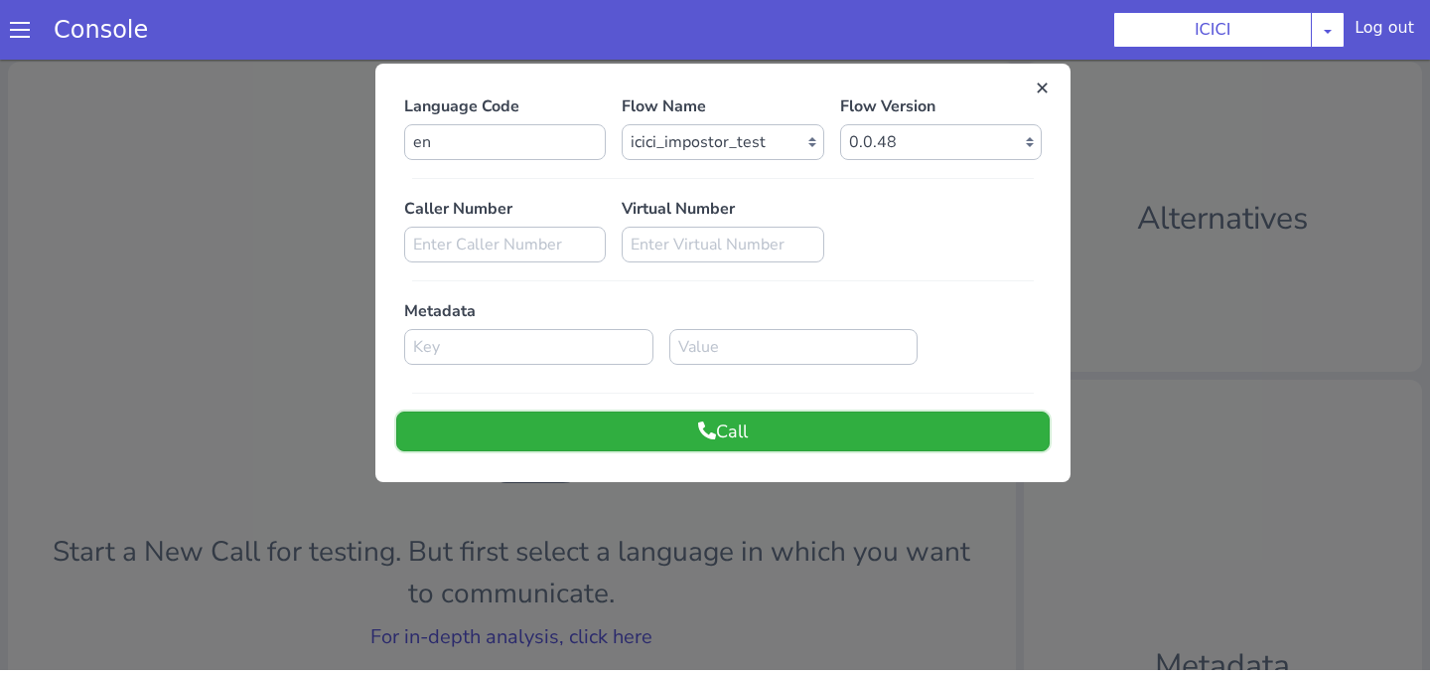
click at [850, 418] on button "Call" at bounding box center [723, 431] width 654 height 40
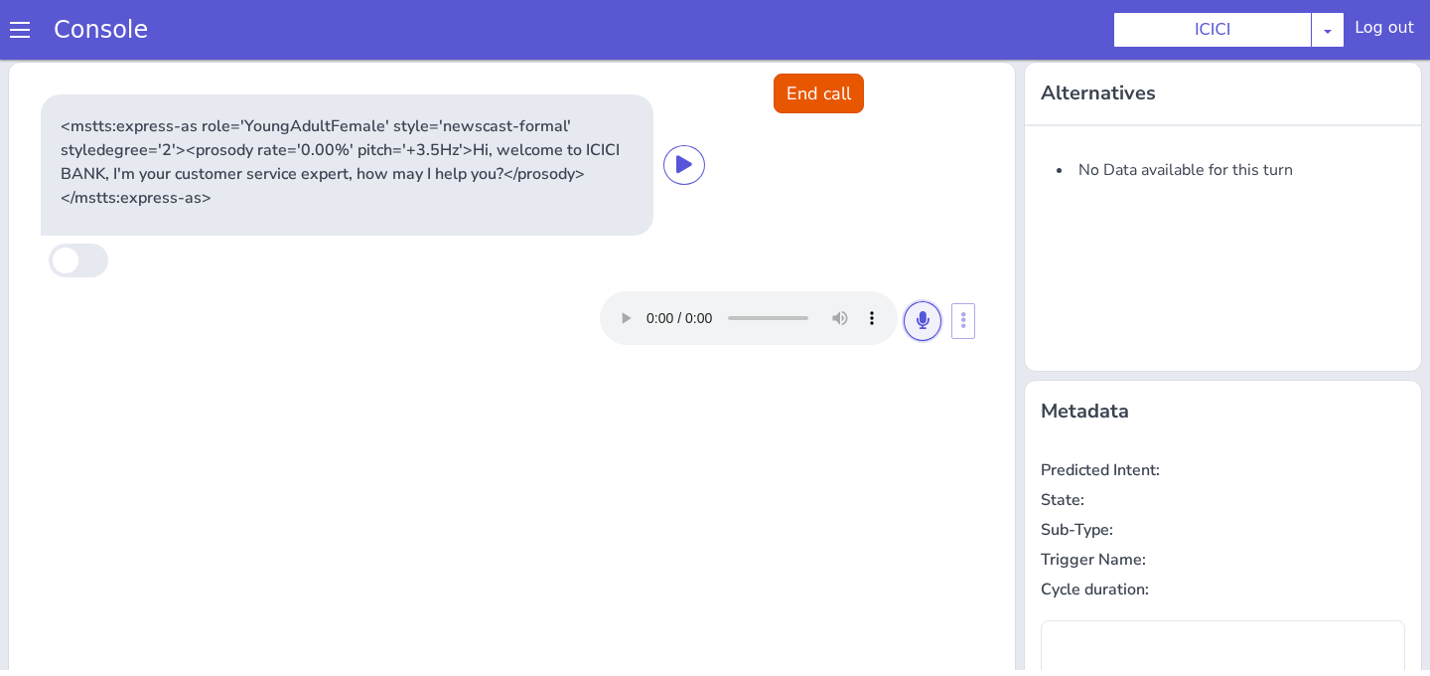
click at [913, 329] on button at bounding box center [923, 321] width 38 height 40
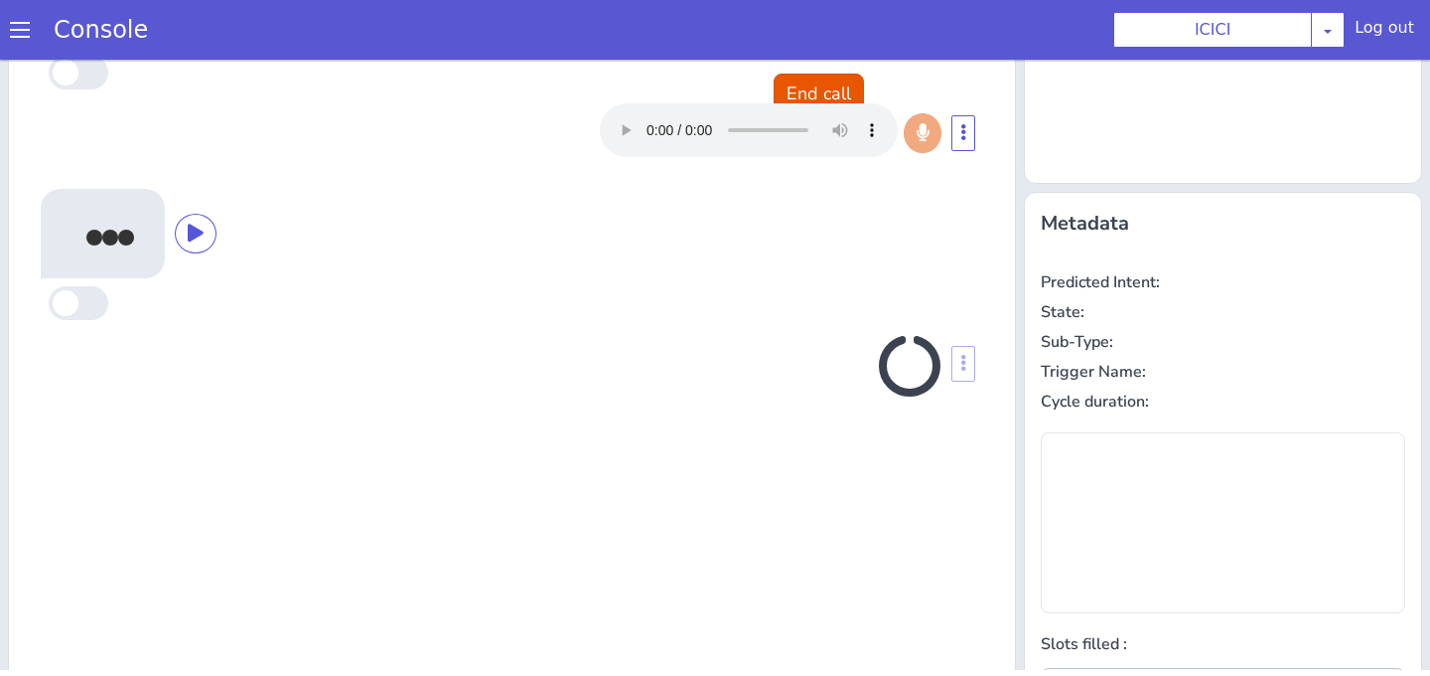
scroll to position [315, 0]
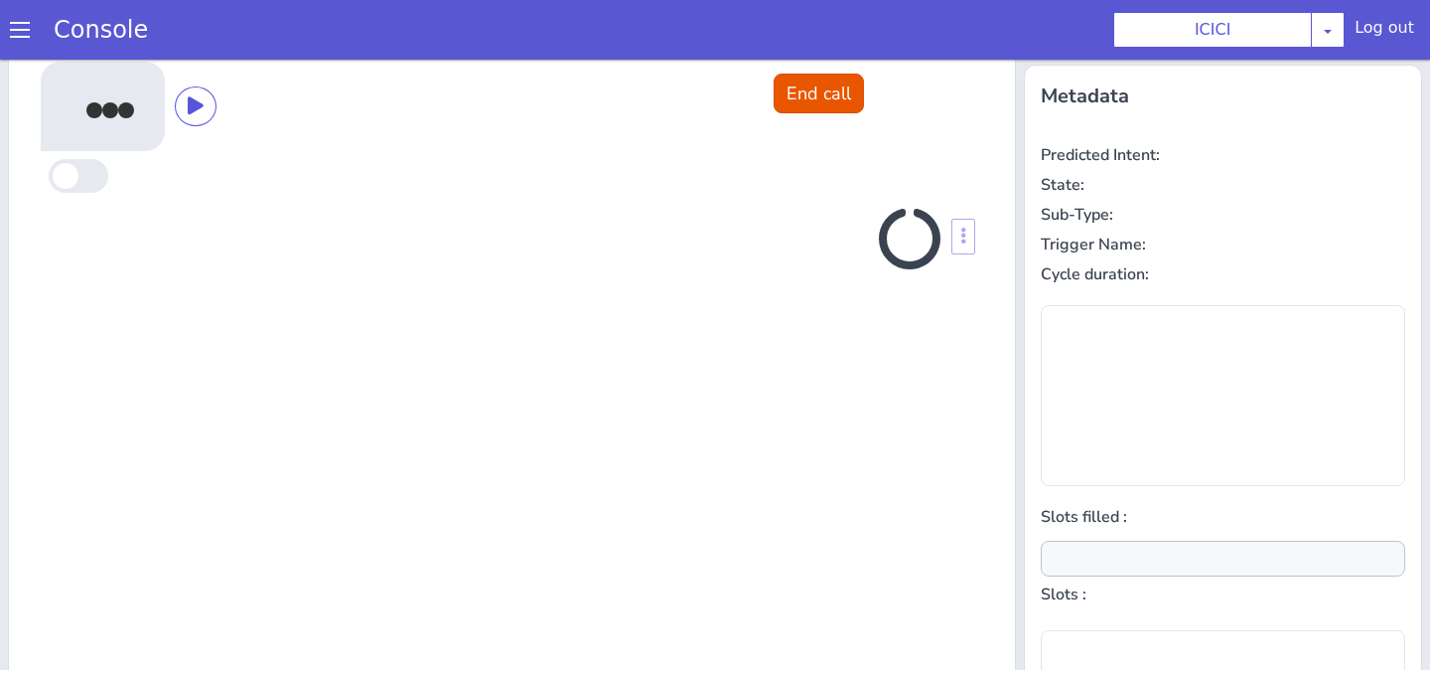
type input "product"
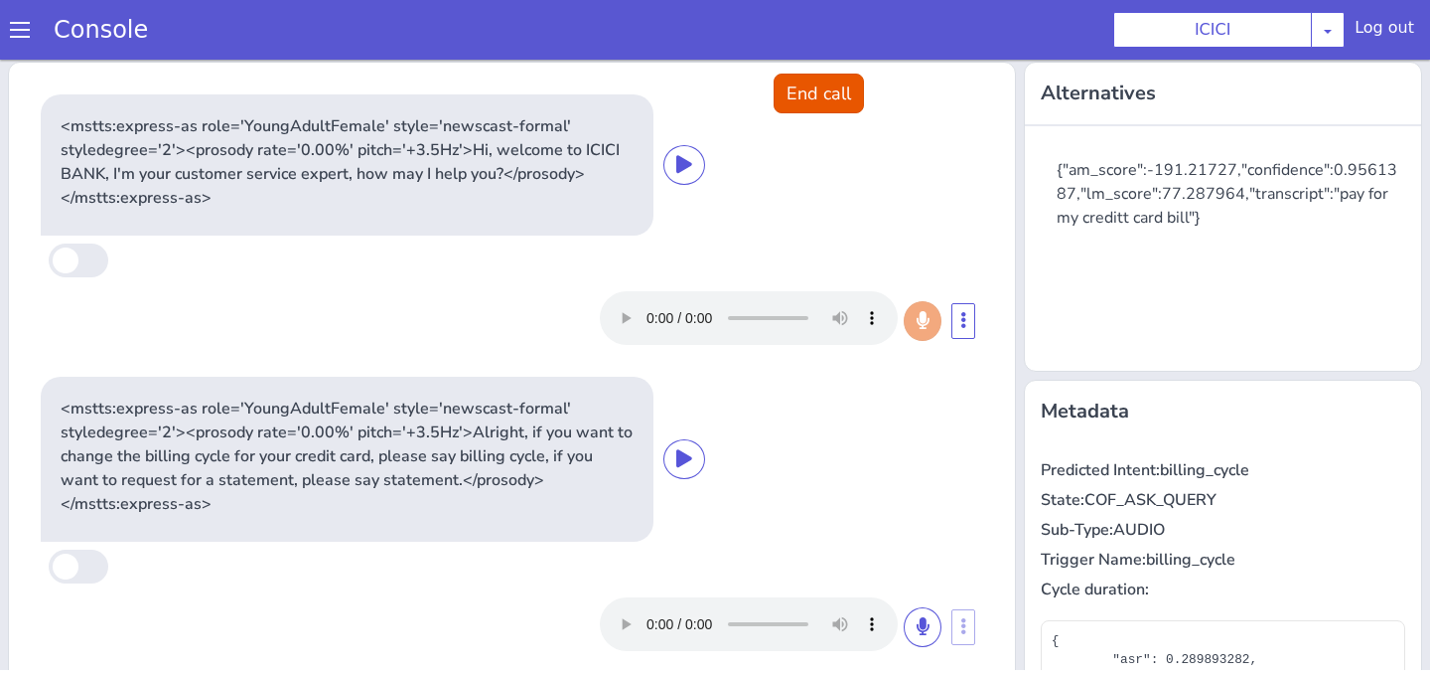
scroll to position [338, 0]
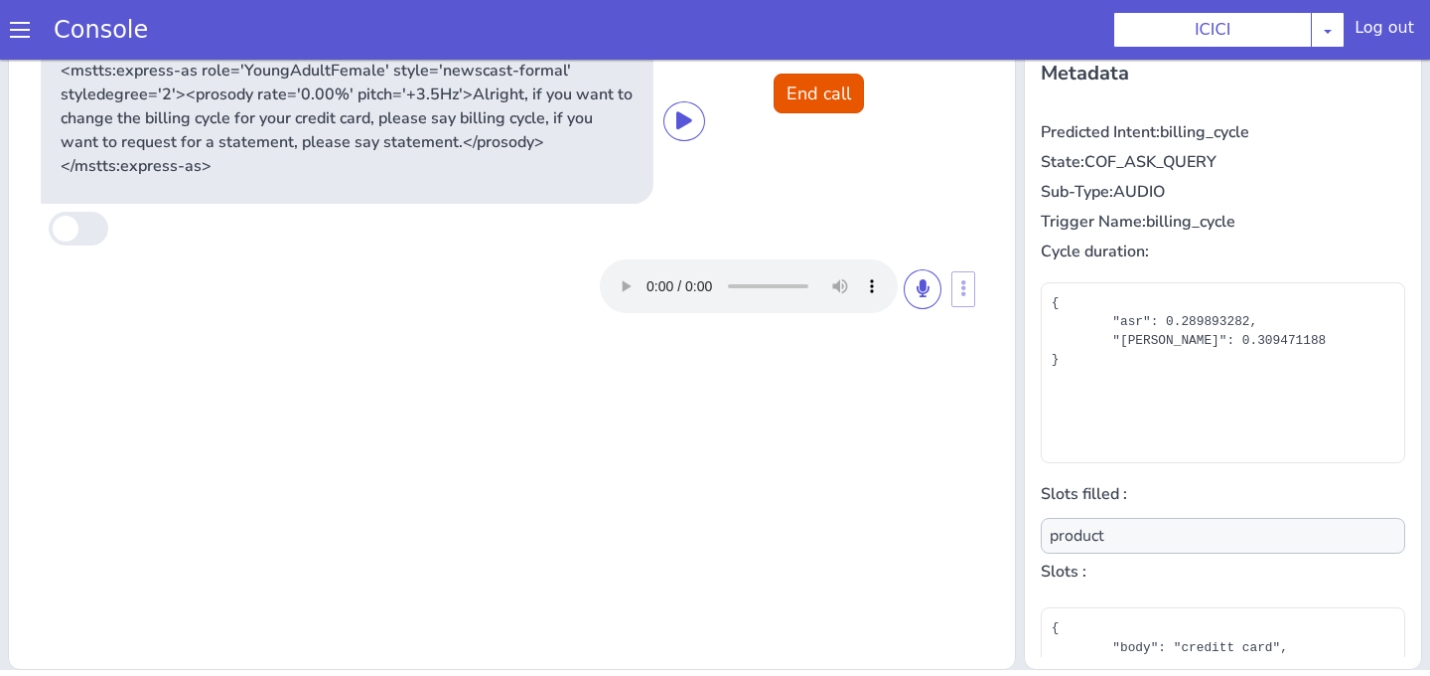
click at [817, 116] on div "<mstts:express-as role='YoungAdultFemale' style='newscast-formal' styledegree='…" at bounding box center [512, 121] width 943 height 165
click at [818, 104] on button "End call" at bounding box center [819, 94] width 90 height 40
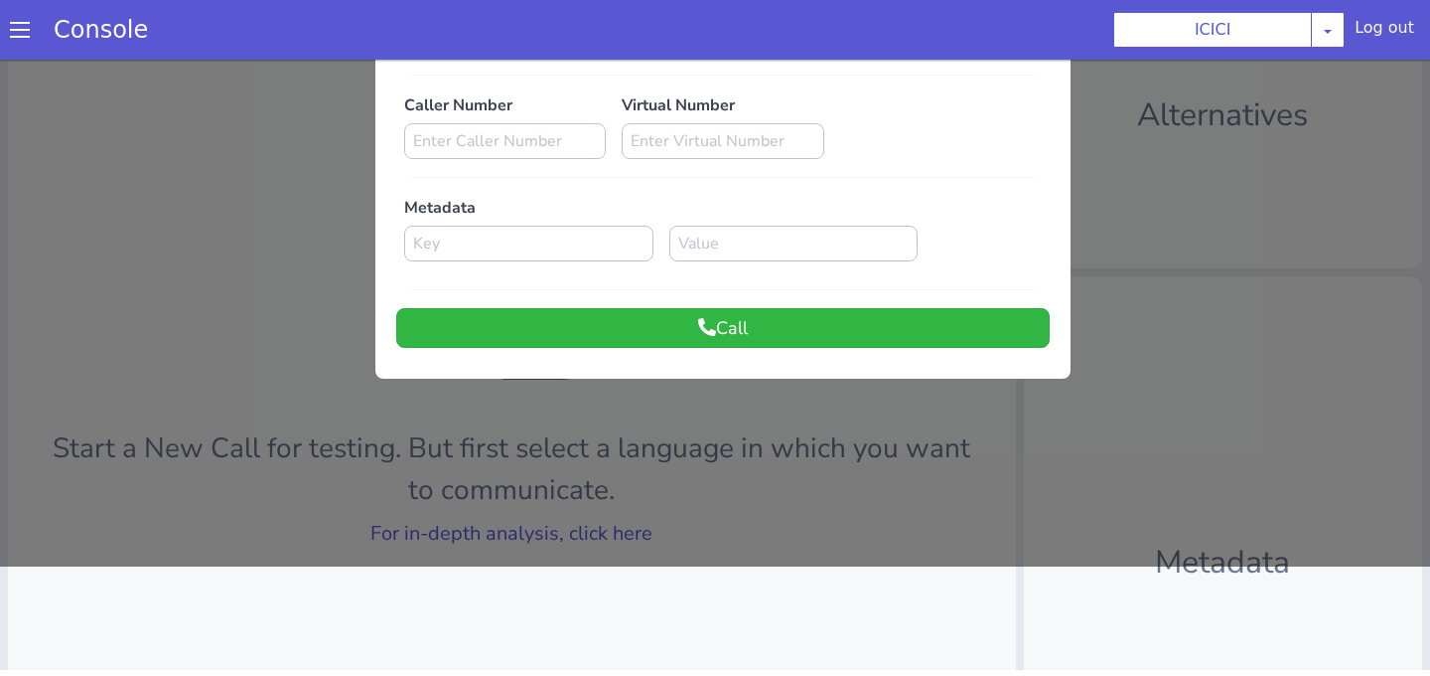
scroll to position [0, 0]
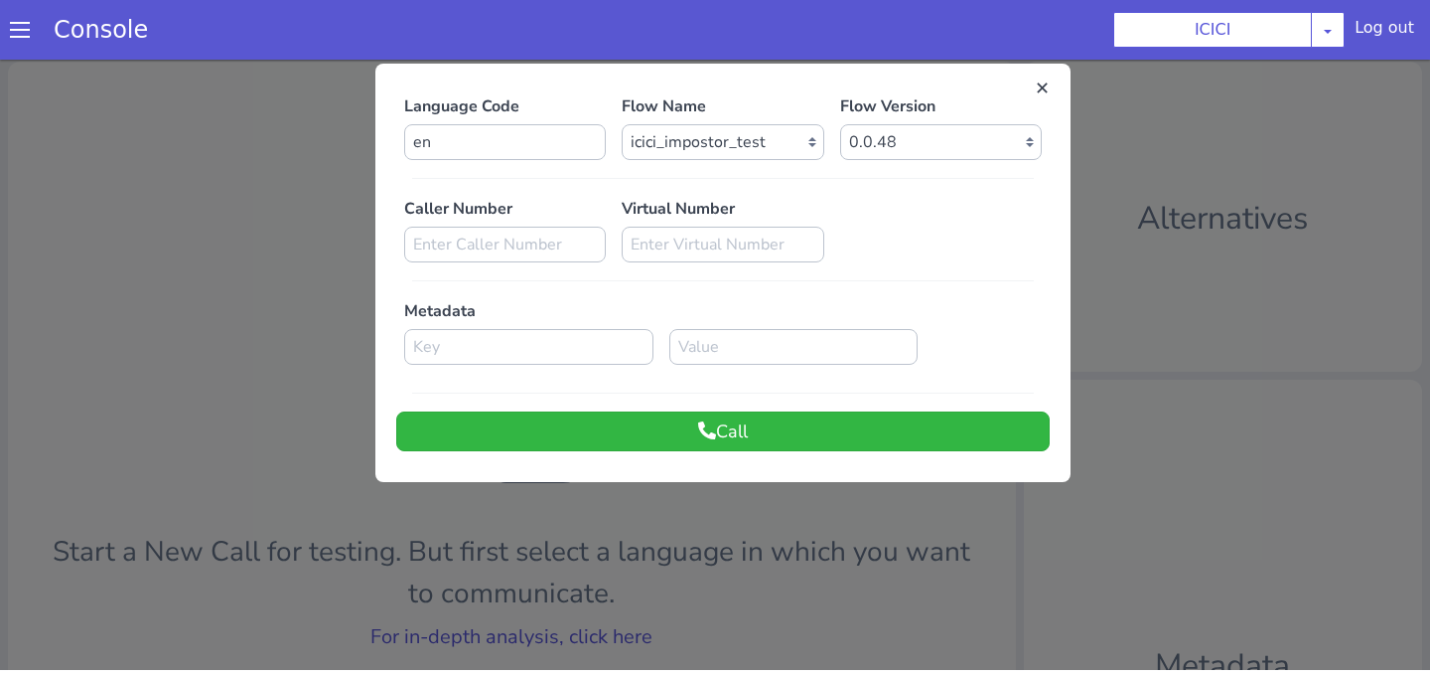
click at [651, 644] on div at bounding box center [715, 362] width 1430 height 616
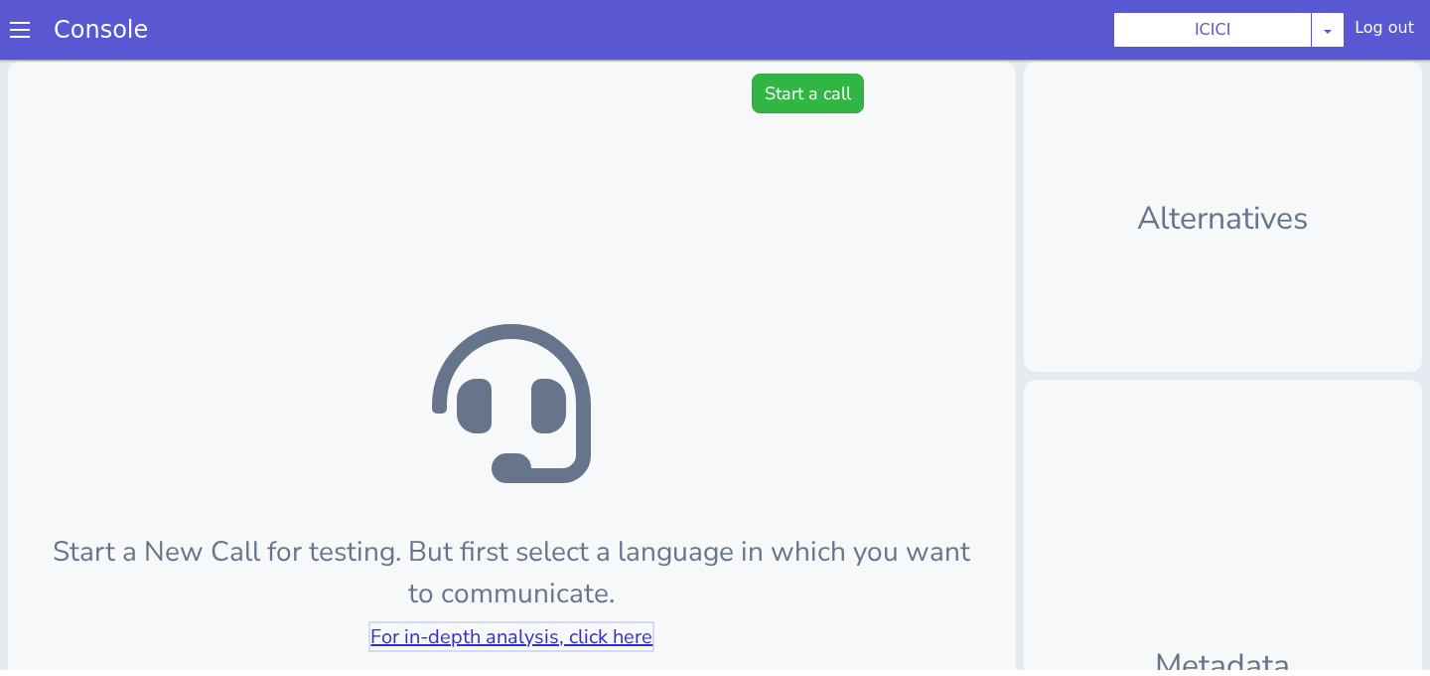
click at [620, 627] on link "For in-depth analysis, click here" at bounding box center [512, 636] width 282 height 27
click at [849, 85] on button "Start a call" at bounding box center [808, 94] width 112 height 40
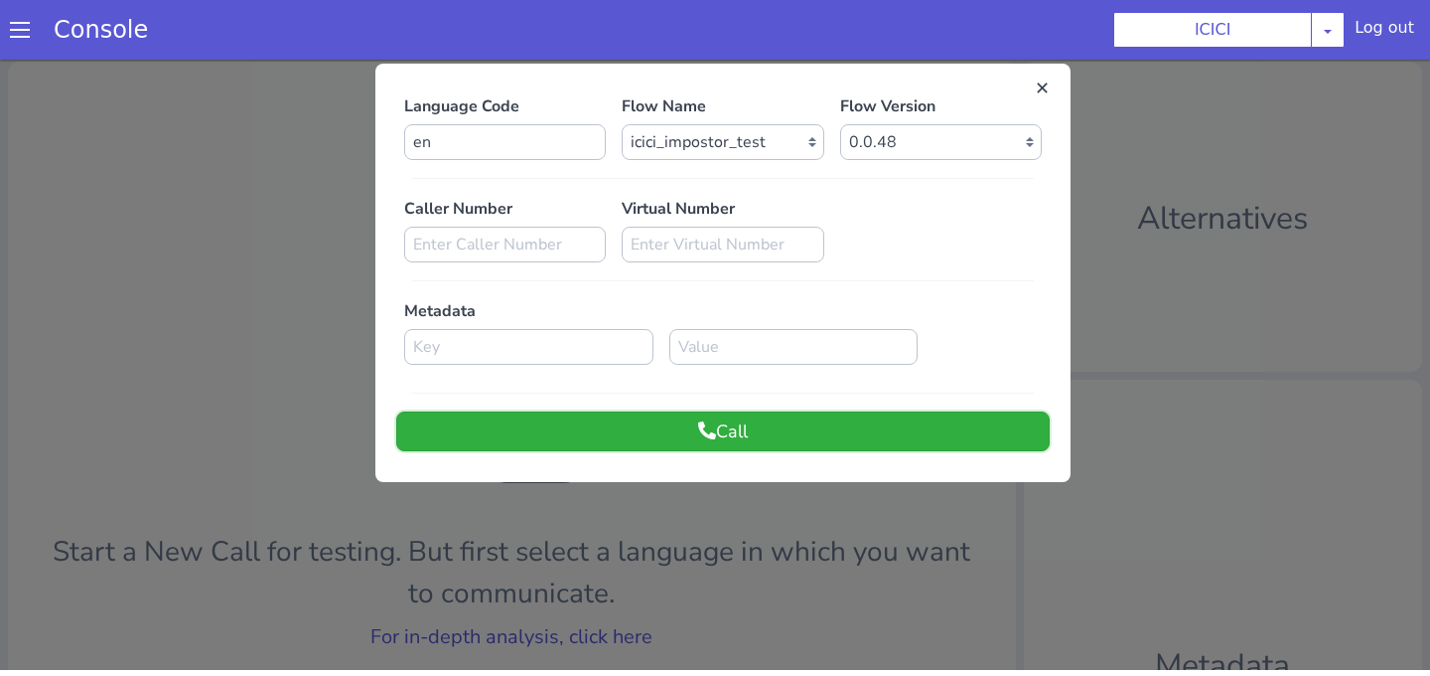
click at [772, 435] on button "Call" at bounding box center [723, 431] width 654 height 40
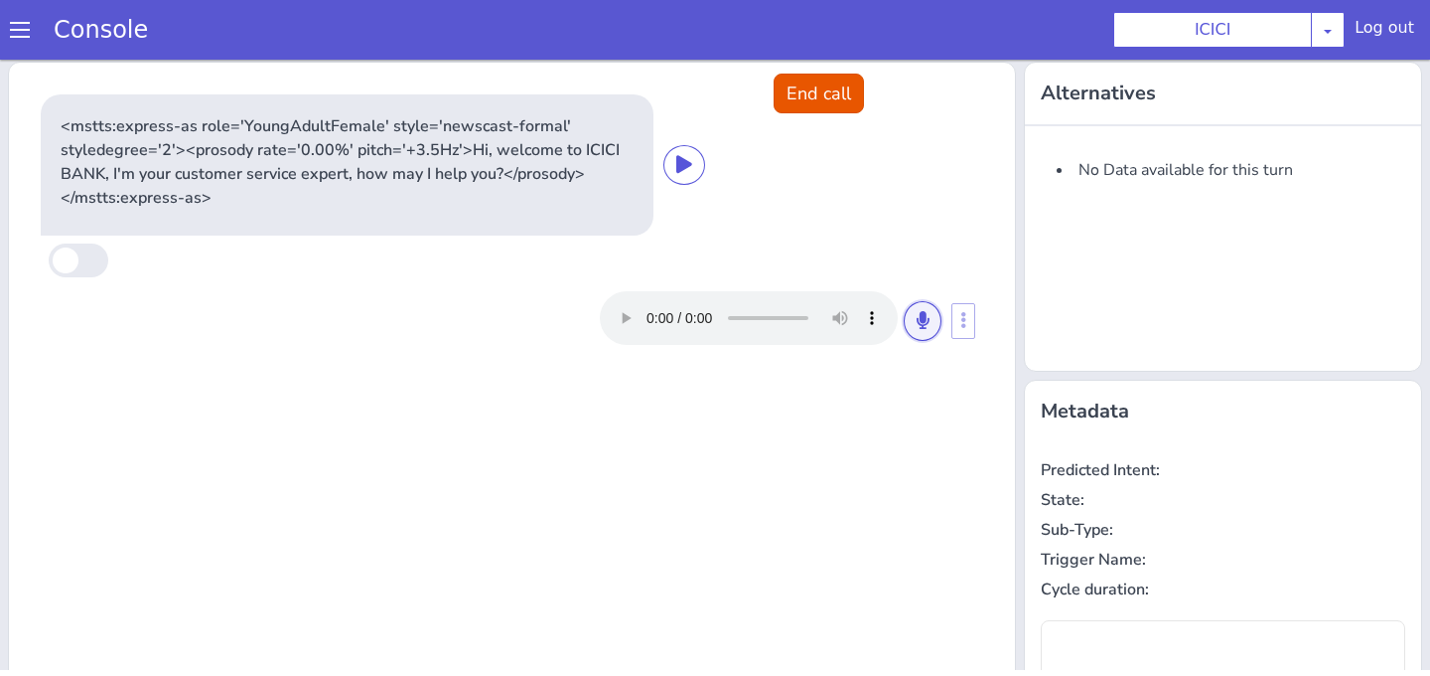
click at [926, 318] on icon at bounding box center [923, 320] width 12 height 18
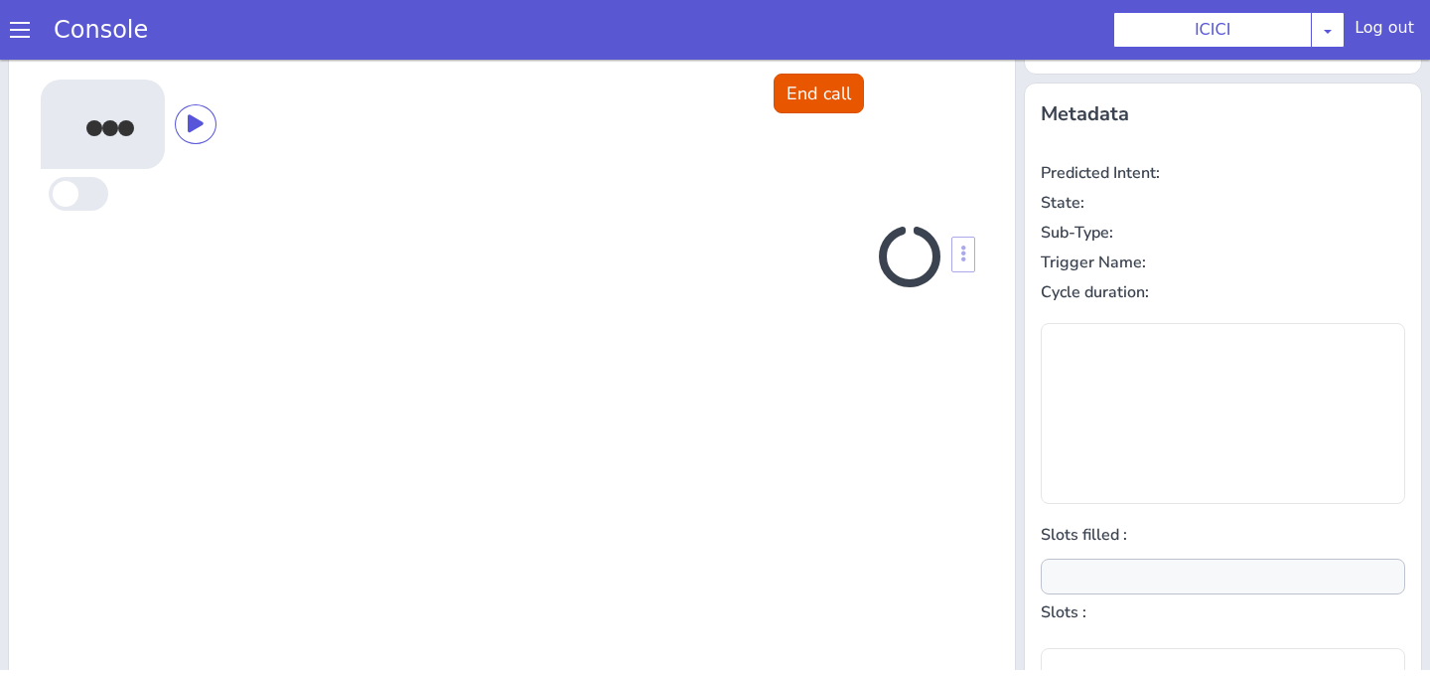
scroll to position [315, 0]
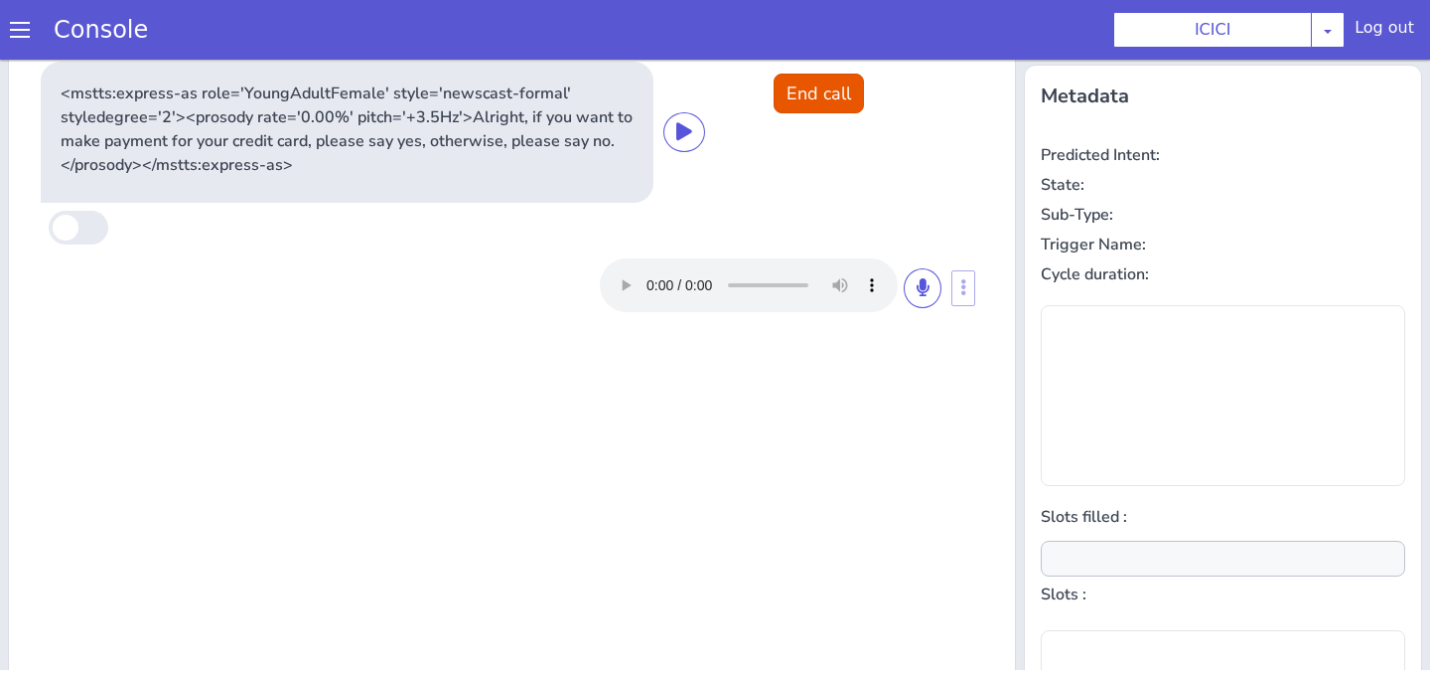
type input "null"
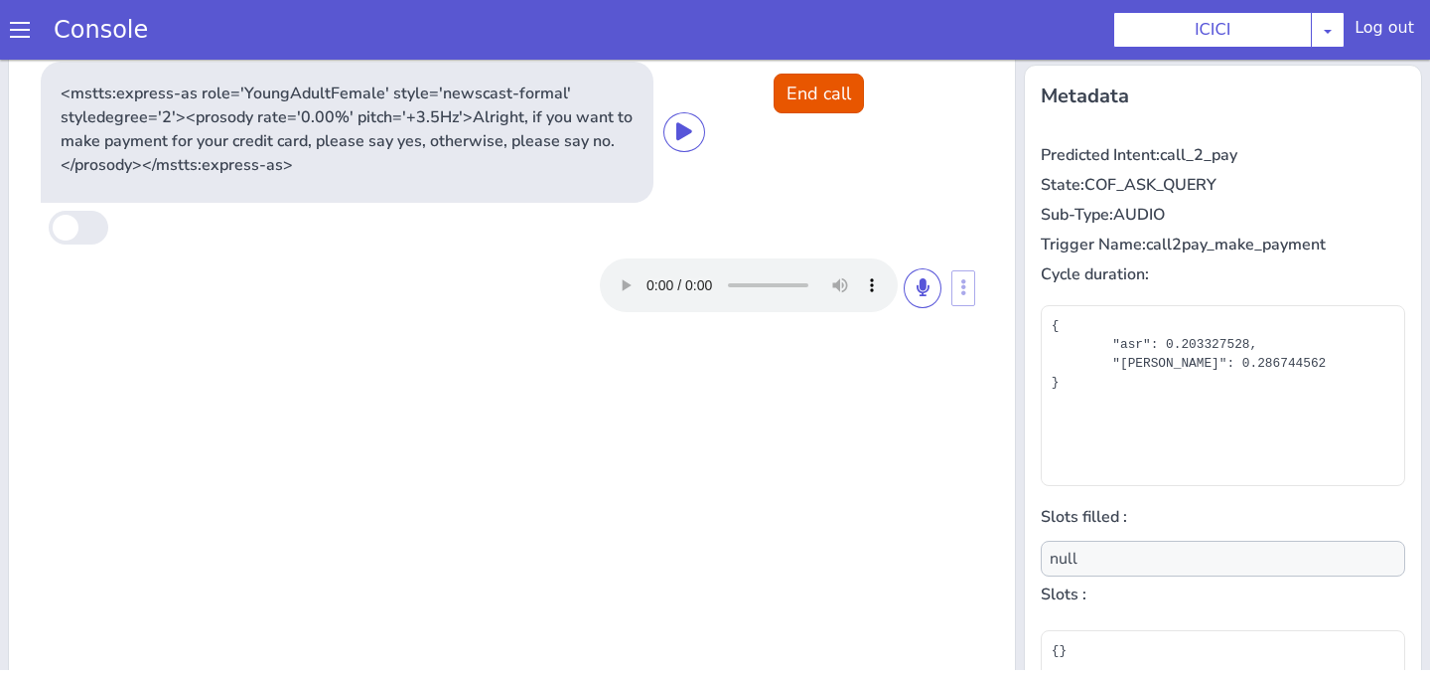
scroll to position [0, 0]
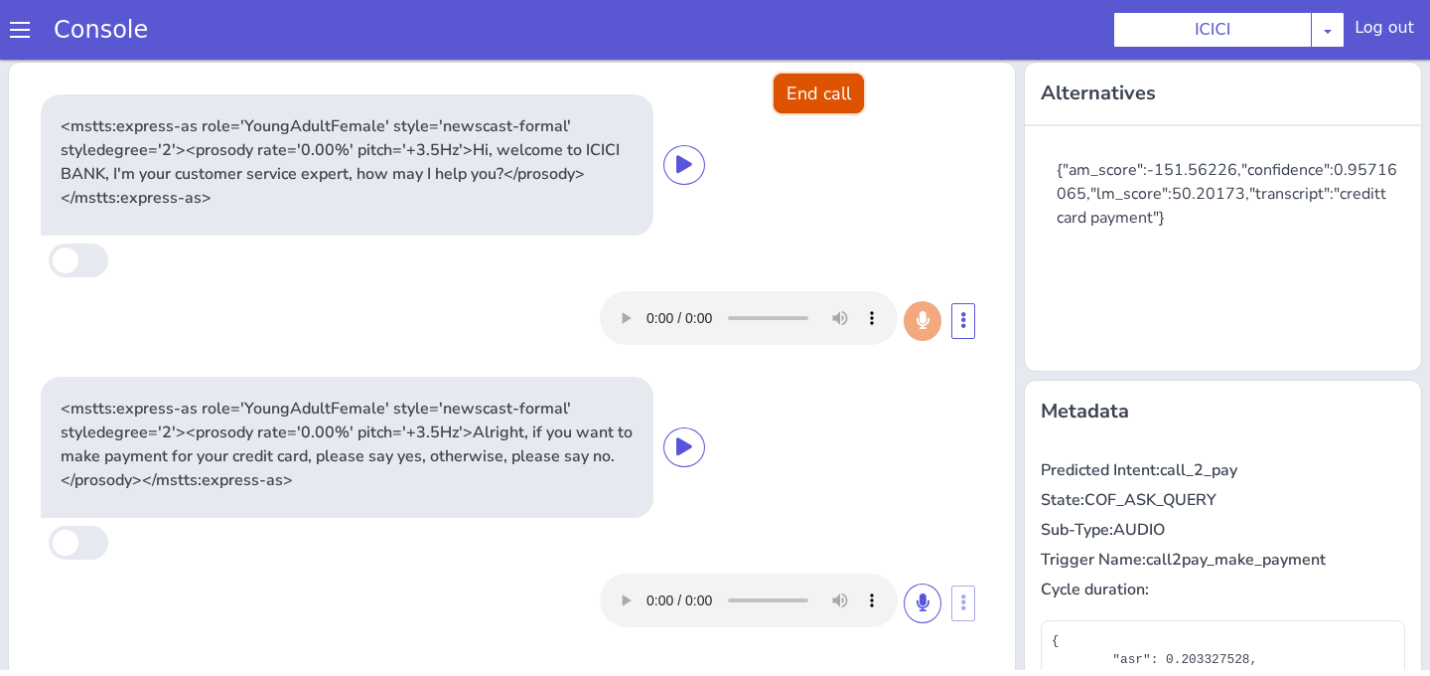
click at [802, 94] on button "End call" at bounding box center [819, 94] width 90 height 40
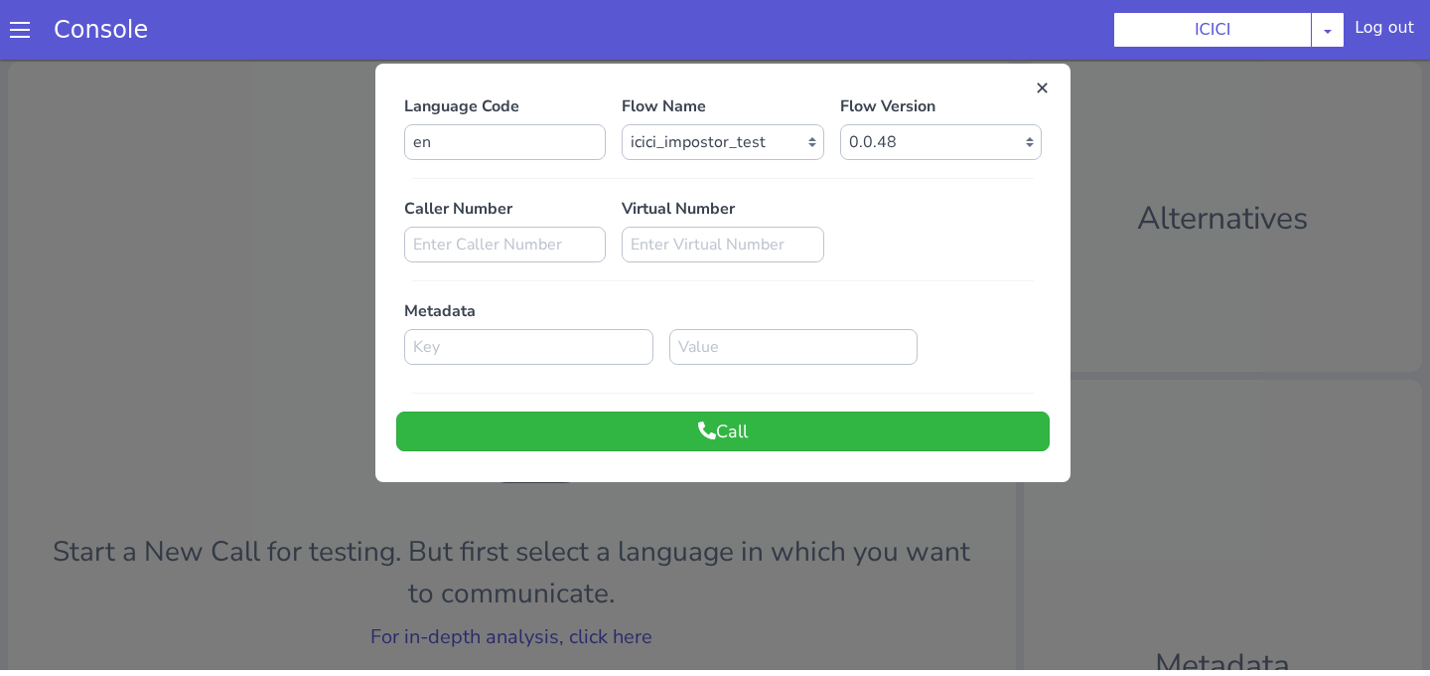
click at [600, 595] on div at bounding box center [715, 362] width 1430 height 616
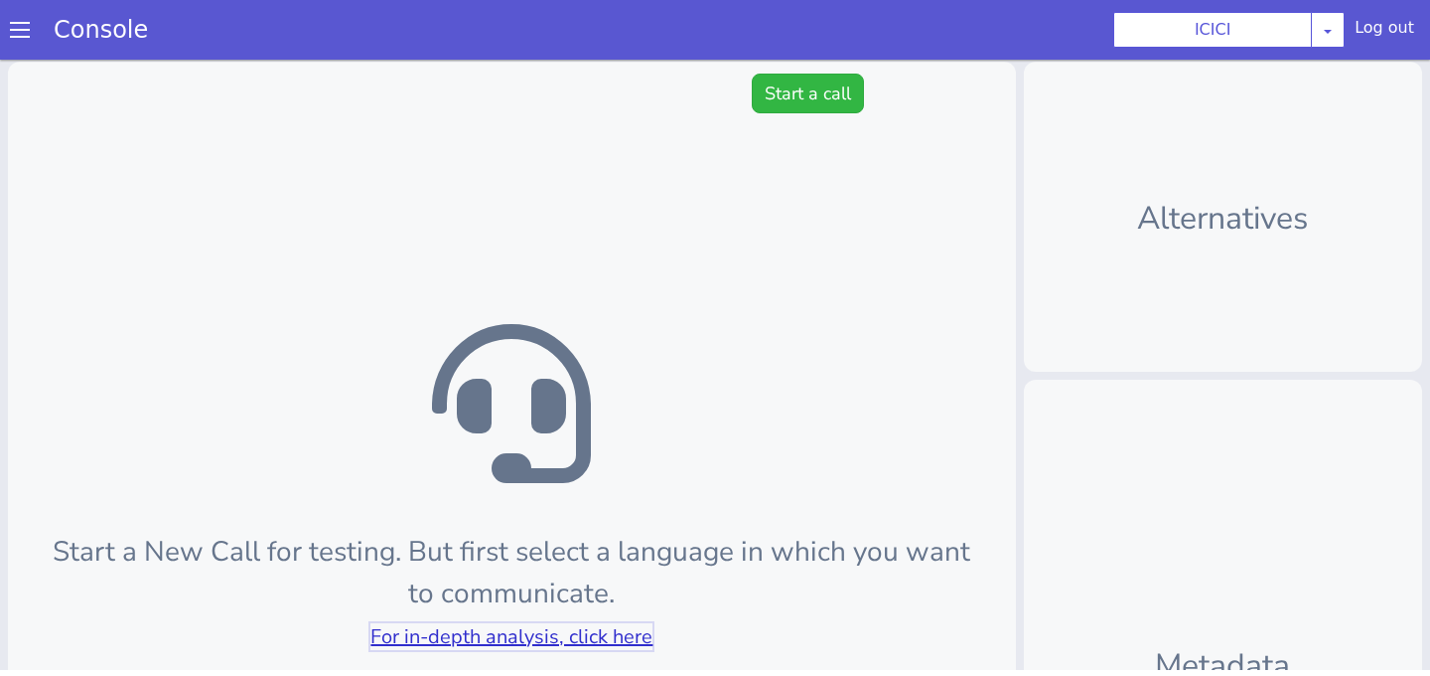
click at [595, 638] on link "For in-depth analysis, click here" at bounding box center [512, 636] width 282 height 27
